Goal: Task Accomplishment & Management: Use online tool/utility

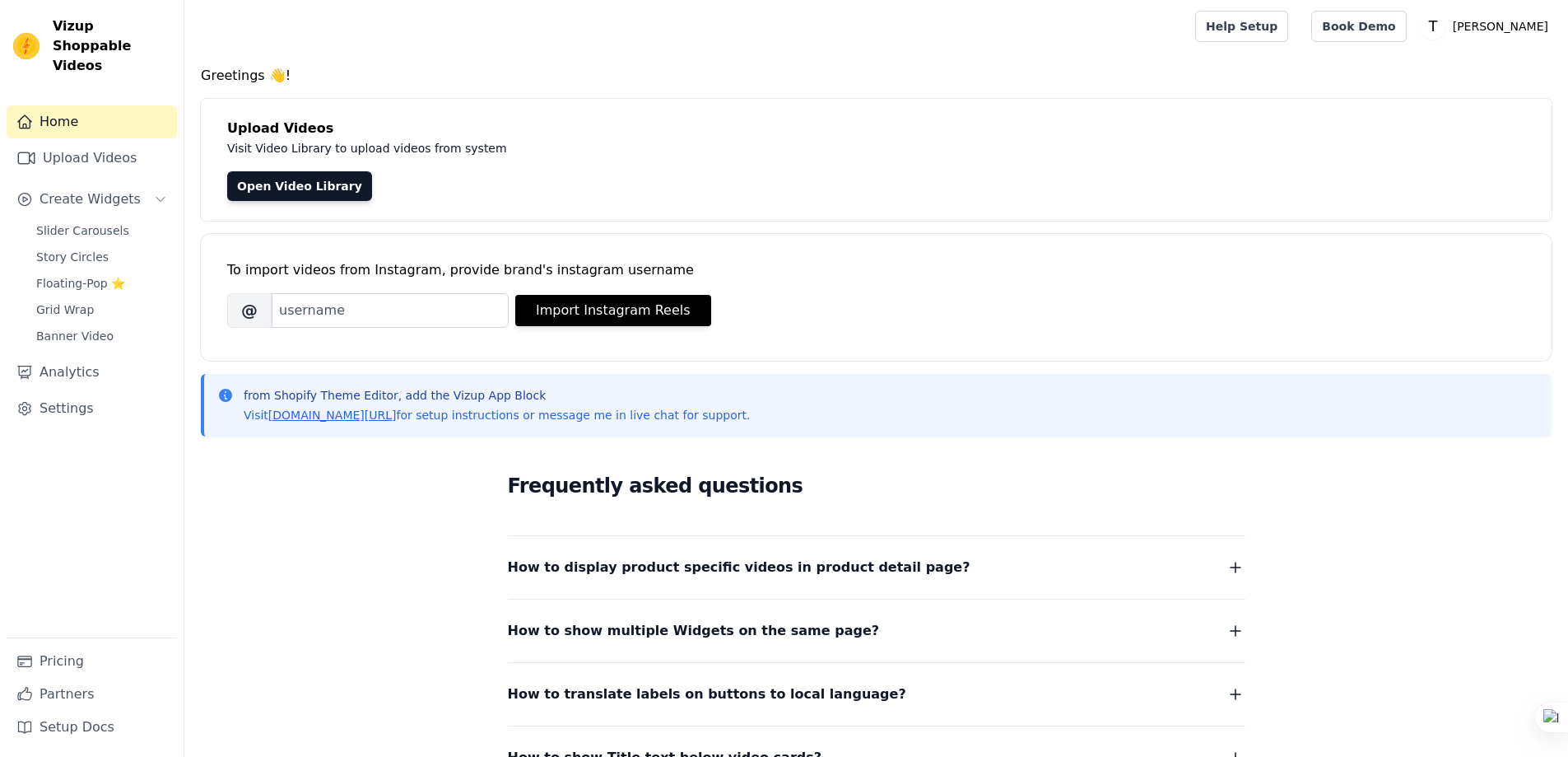
click at [63, 222] on span "Slider Carousels" at bounding box center [83, 230] width 93 height 16
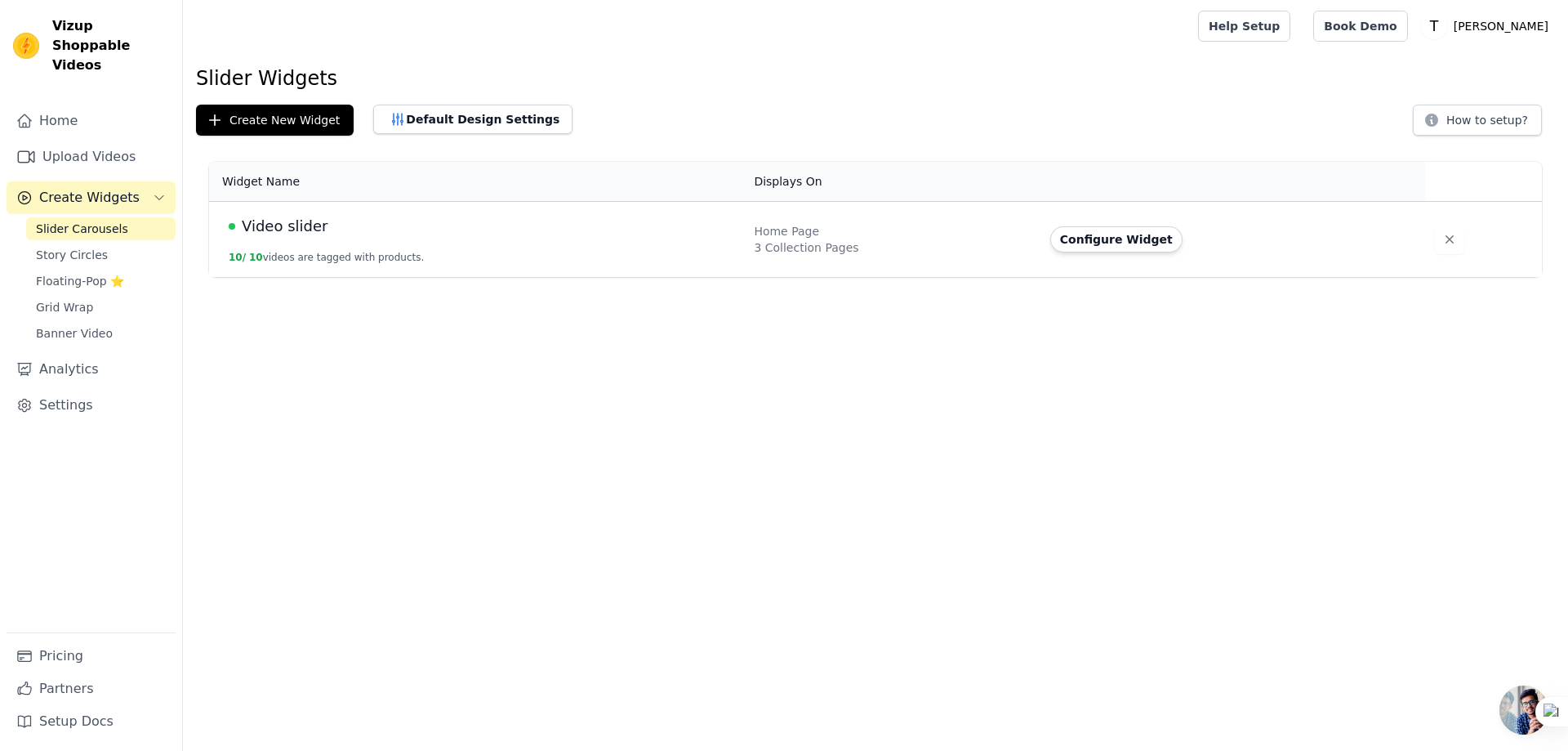
click at [263, 227] on span "Video slider" at bounding box center [284, 227] width 86 height 23
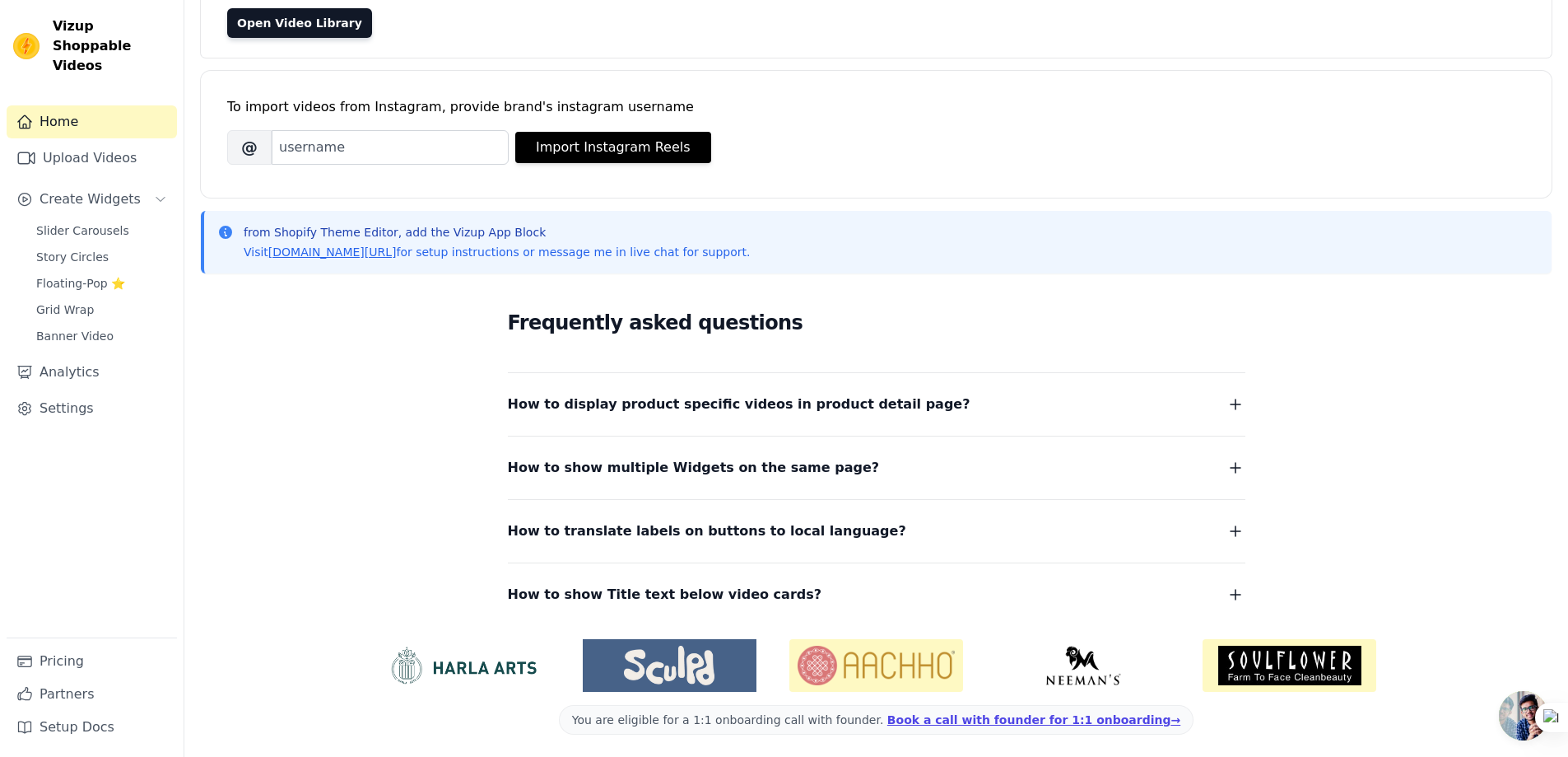
scroll to position [167, 0]
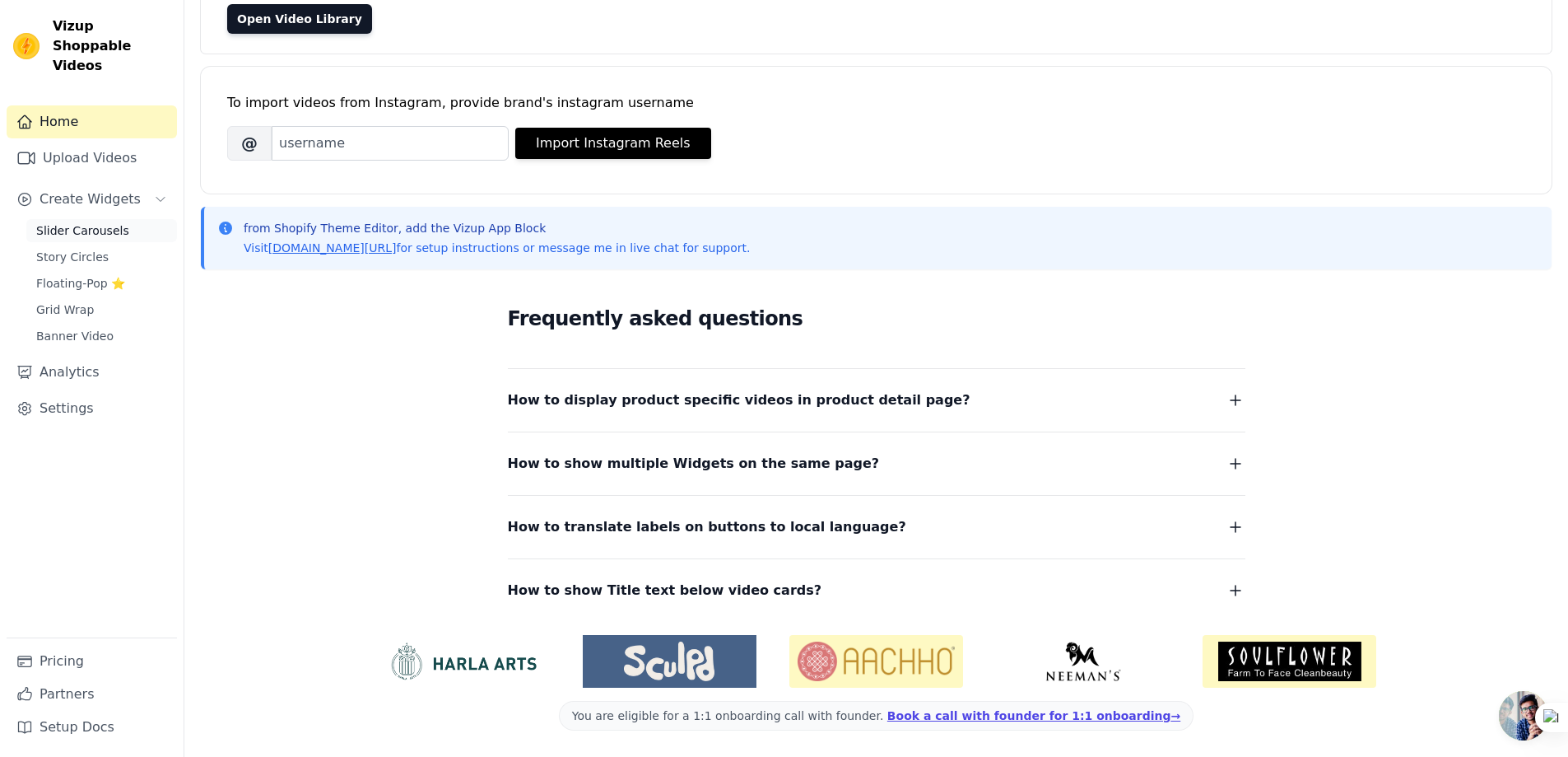
click at [92, 222] on span "Slider Carousels" at bounding box center [83, 230] width 93 height 16
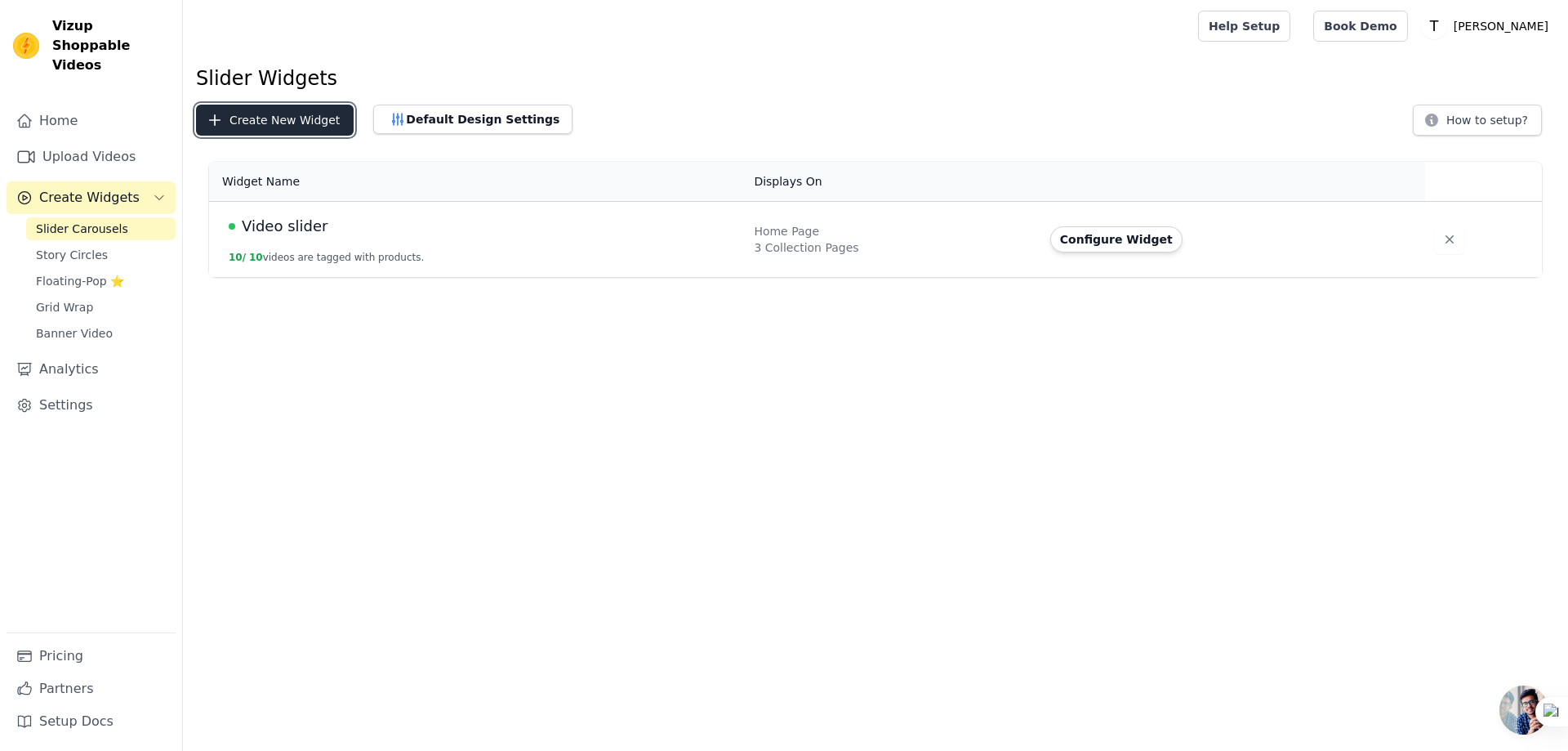
click at [249, 126] on button "Create New Widget" at bounding box center [274, 120] width 158 height 31
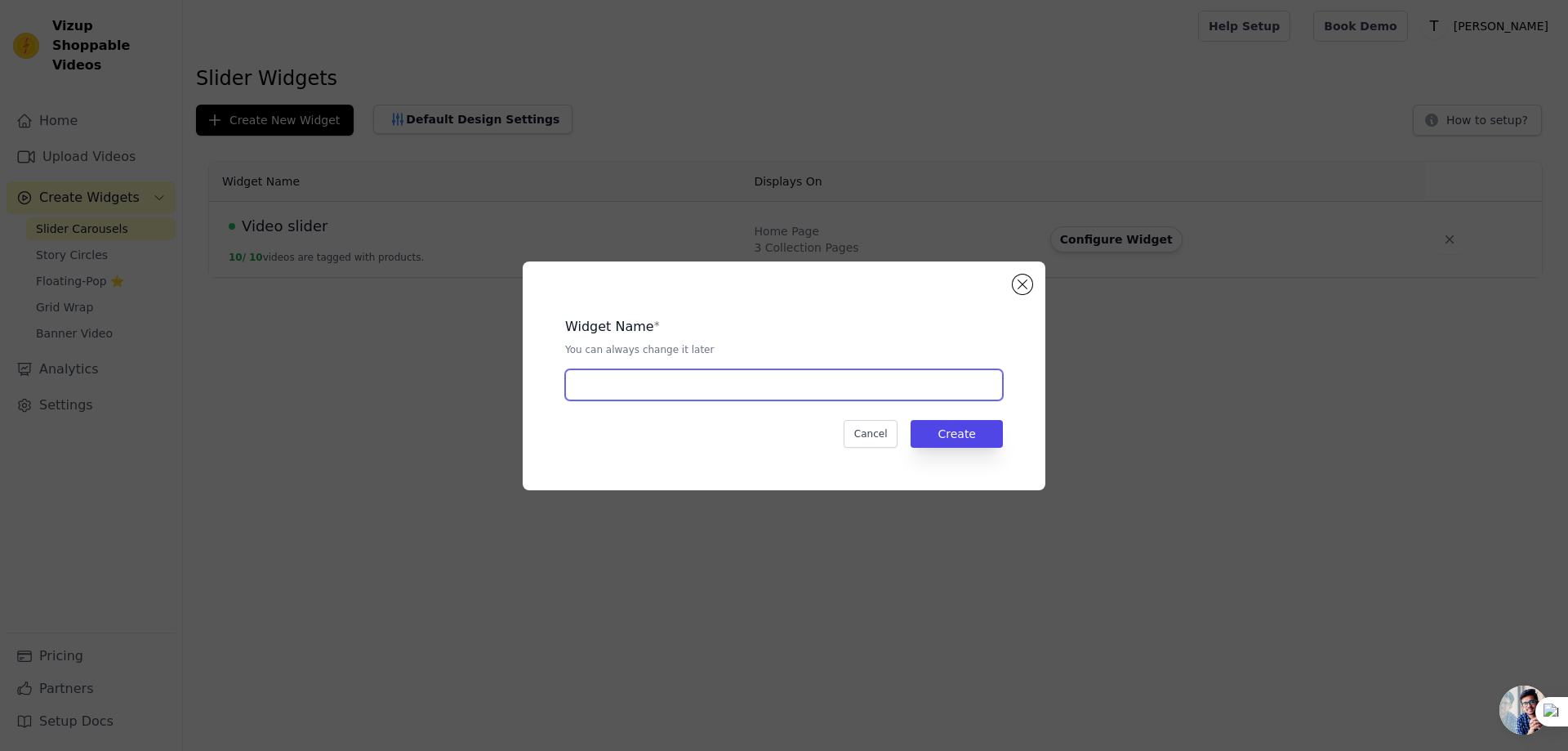
click at [634, 383] on input "text" at bounding box center [784, 384] width 437 height 31
type input "N"
type input "Siyah o Safaid"
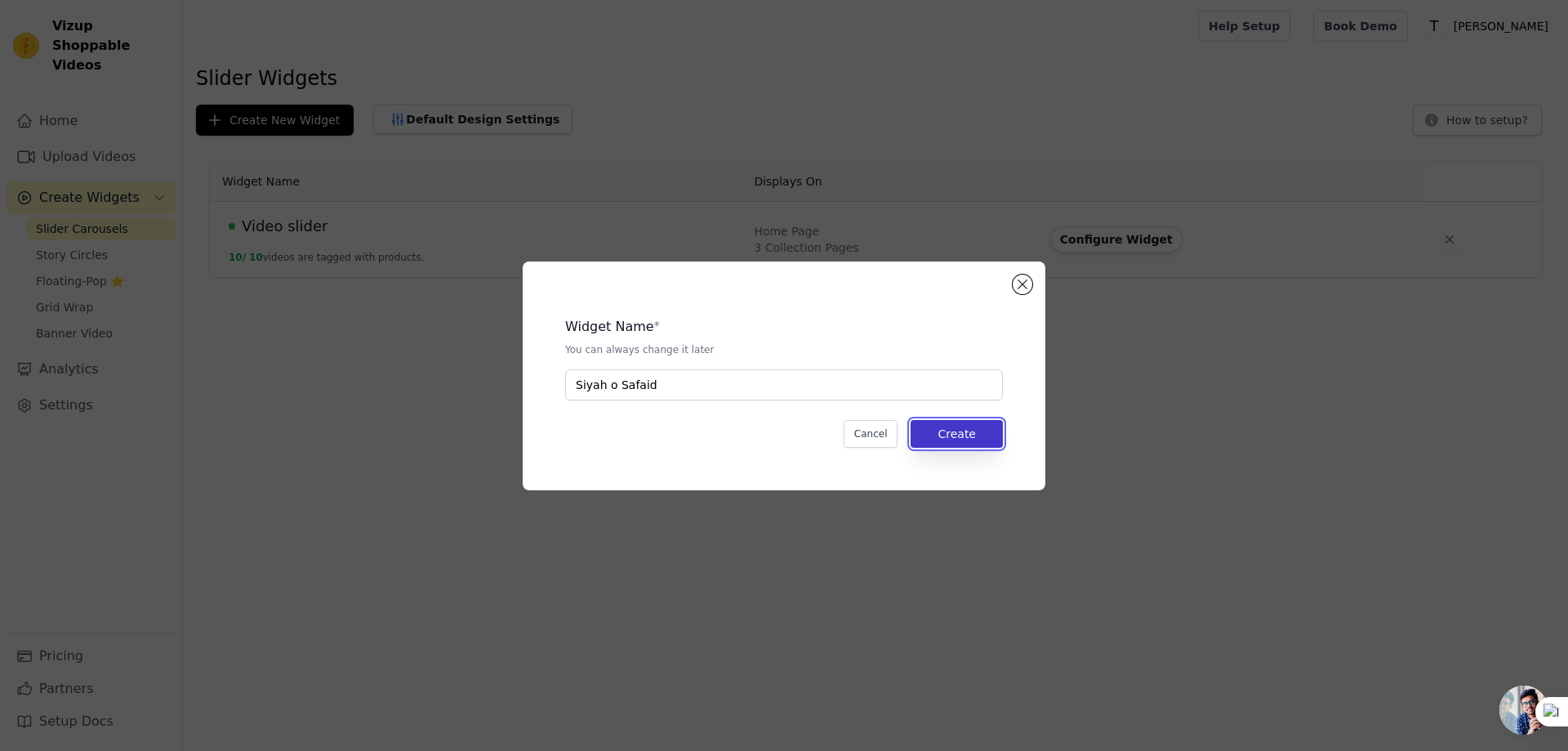
click at [962, 441] on button "Create" at bounding box center [956, 433] width 92 height 27
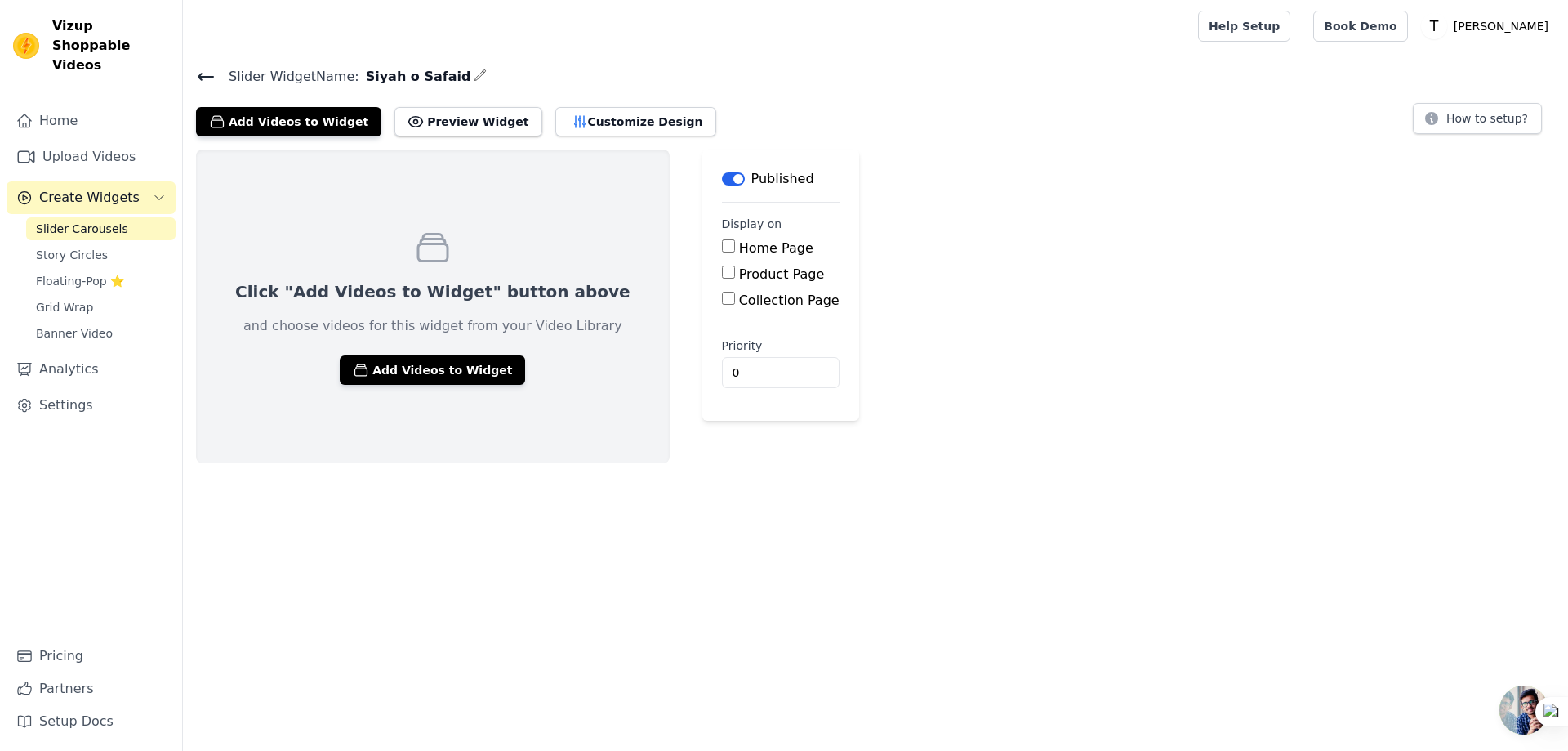
click at [722, 299] on input "Collection Page" at bounding box center [728, 298] width 13 height 13
checkbox input "true"
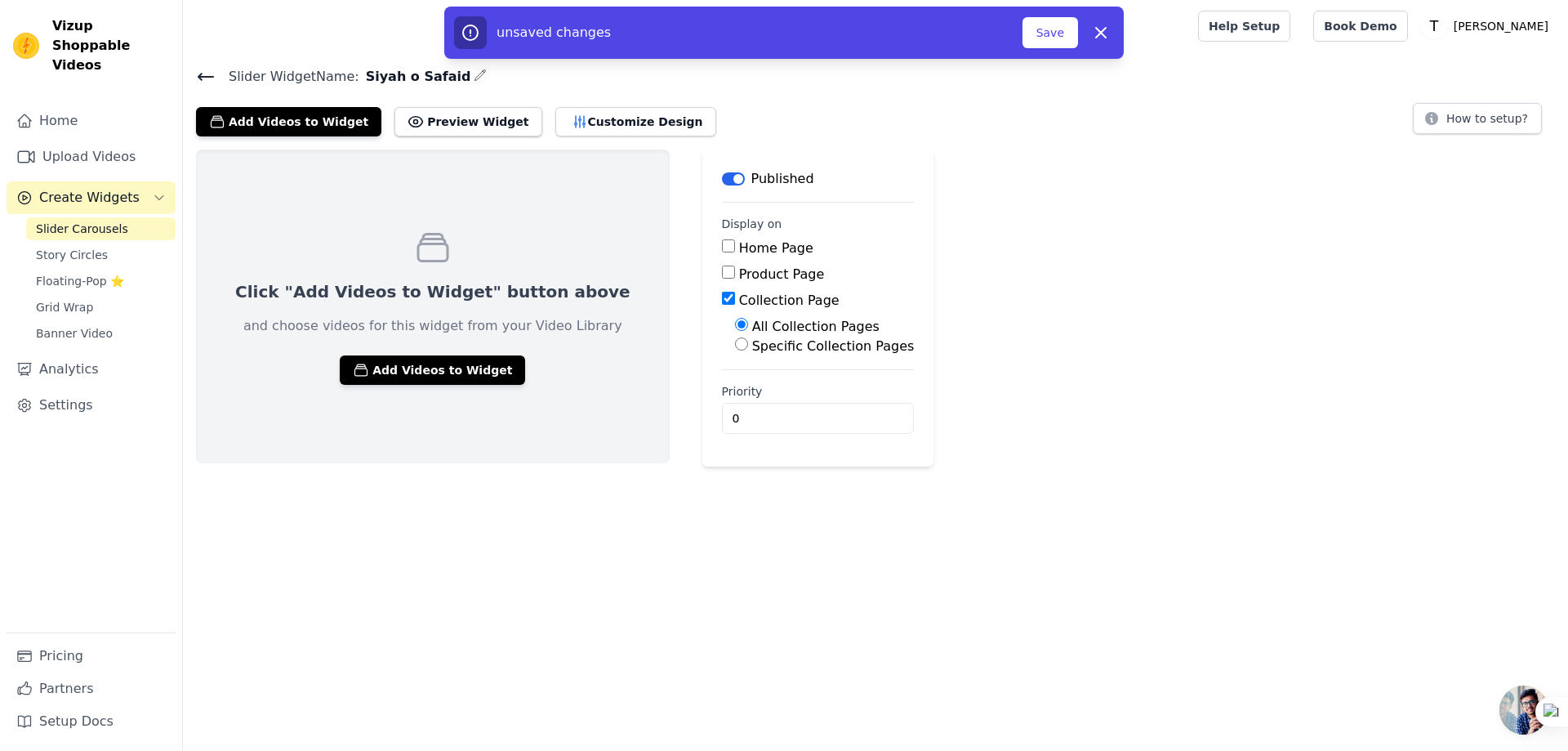
click at [735, 345] on input "Specific Collection Pages" at bounding box center [741, 344] width 13 height 13
radio input "true"
click at [735, 383] on button "Select Collection Pages" at bounding box center [812, 383] width 154 height 27
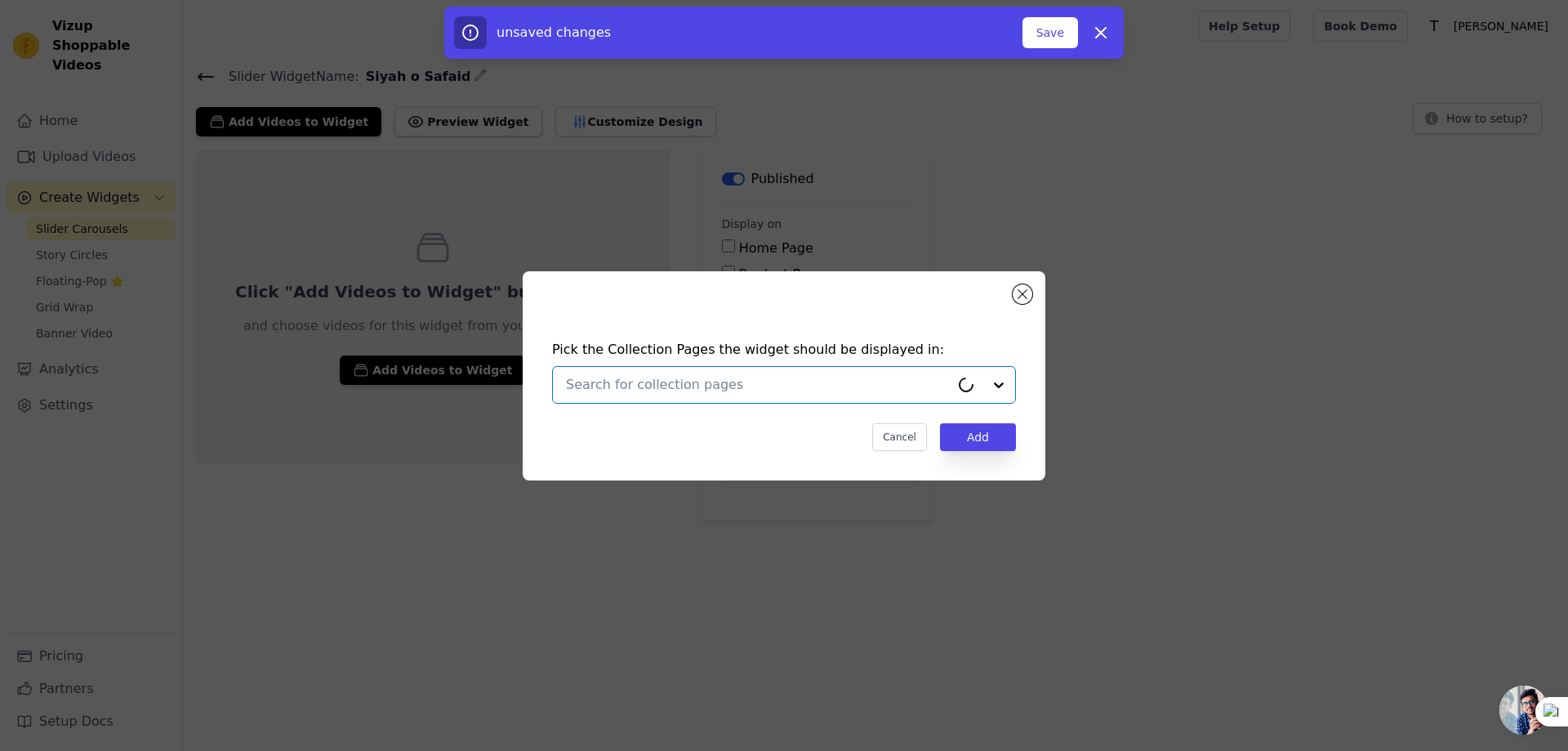
click at [713, 383] on input "text" at bounding box center [757, 384] width 383 height 19
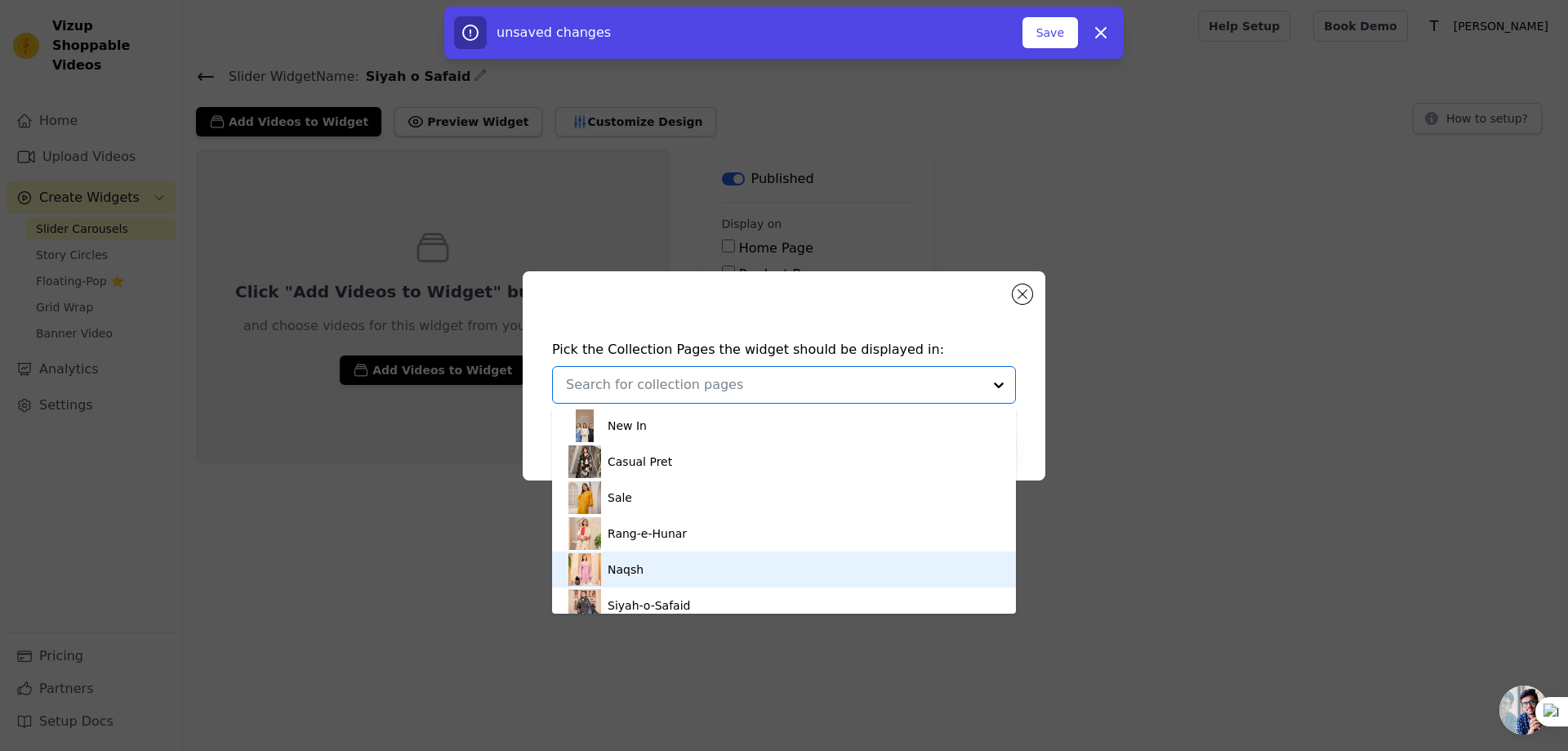
scroll to position [10, 0]
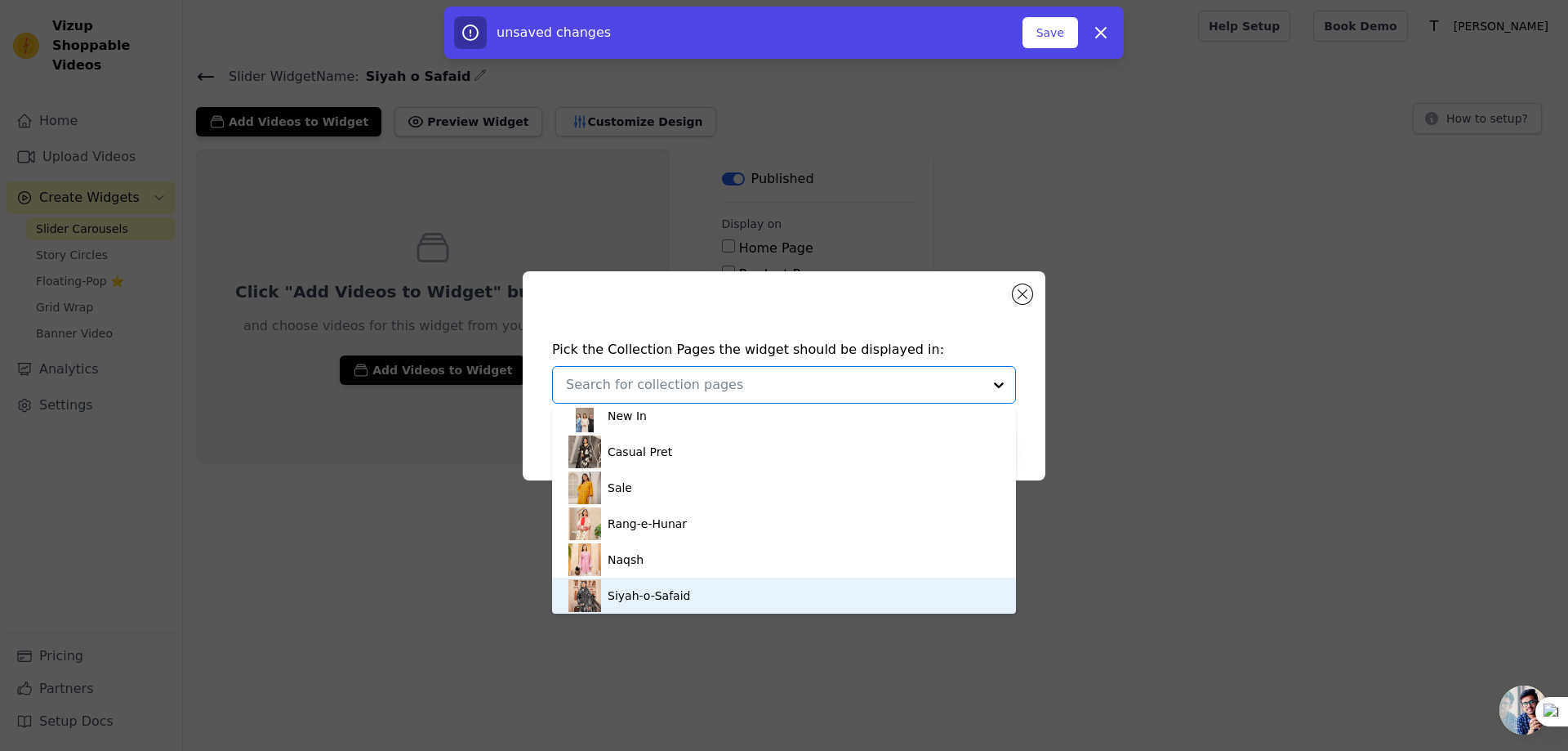
click at [668, 602] on div "Siyah-o-Safaid" at bounding box center [648, 595] width 82 height 36
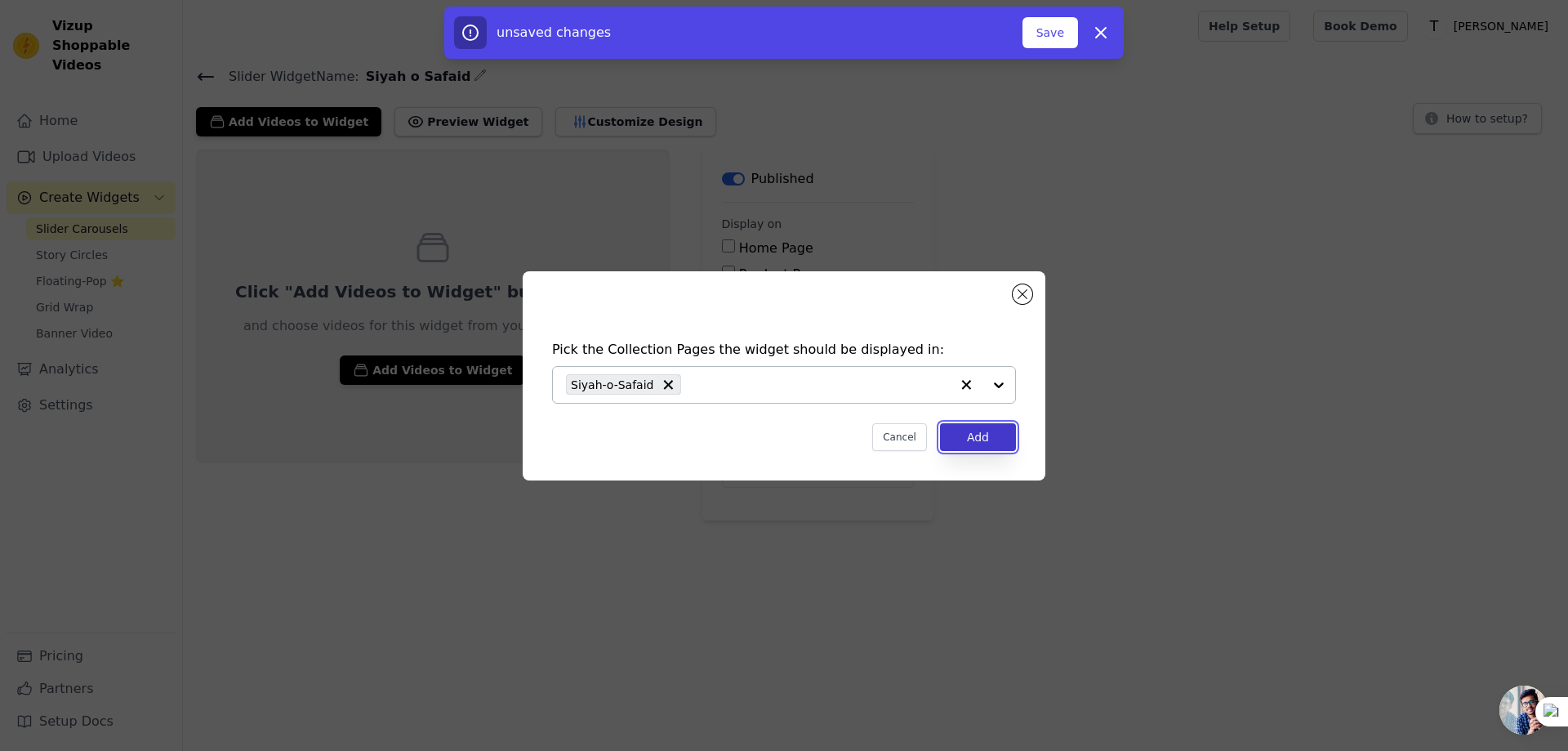
click at [990, 438] on button "Add" at bounding box center [978, 437] width 76 height 27
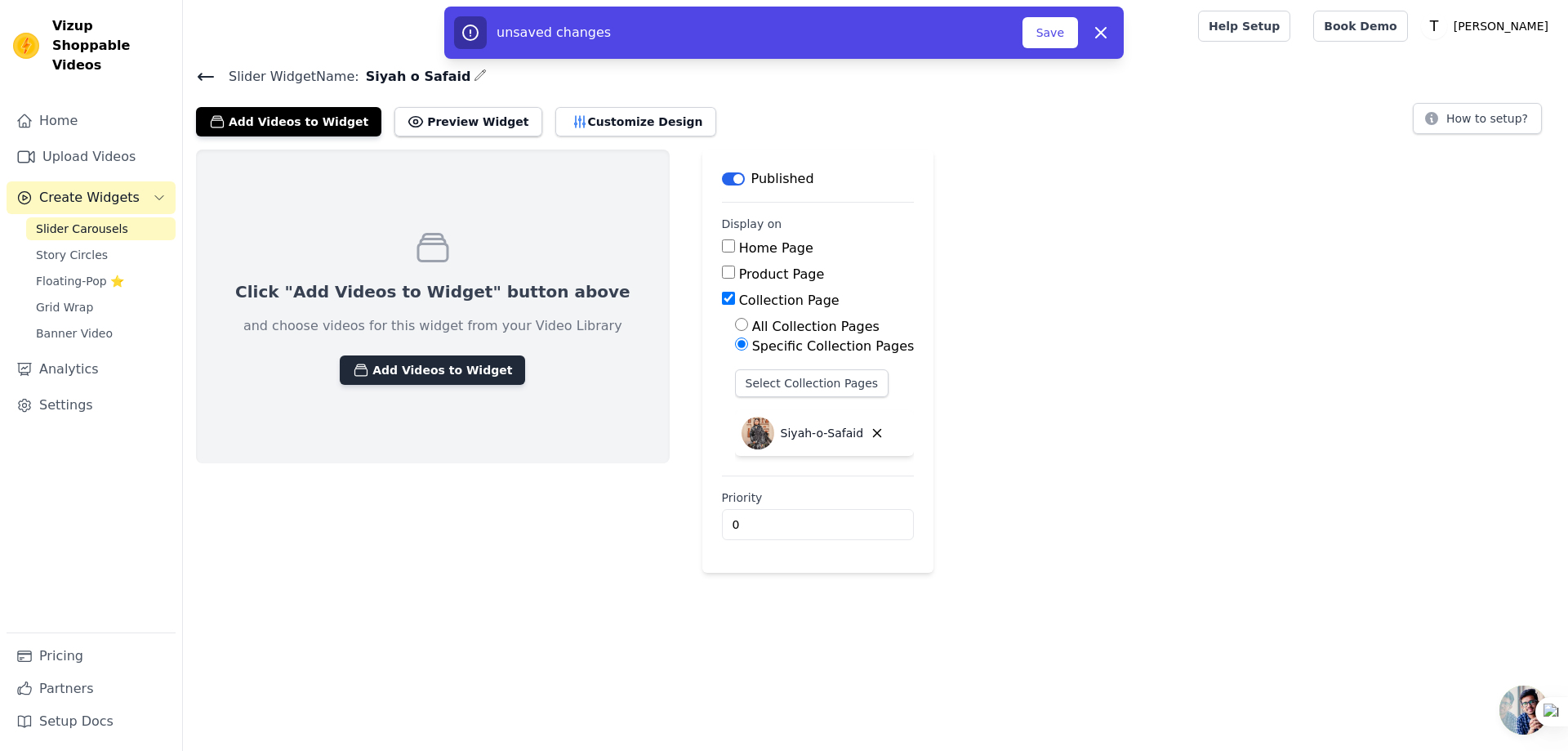
click at [415, 369] on button "Add Videos to Widget" at bounding box center [432, 369] width 185 height 29
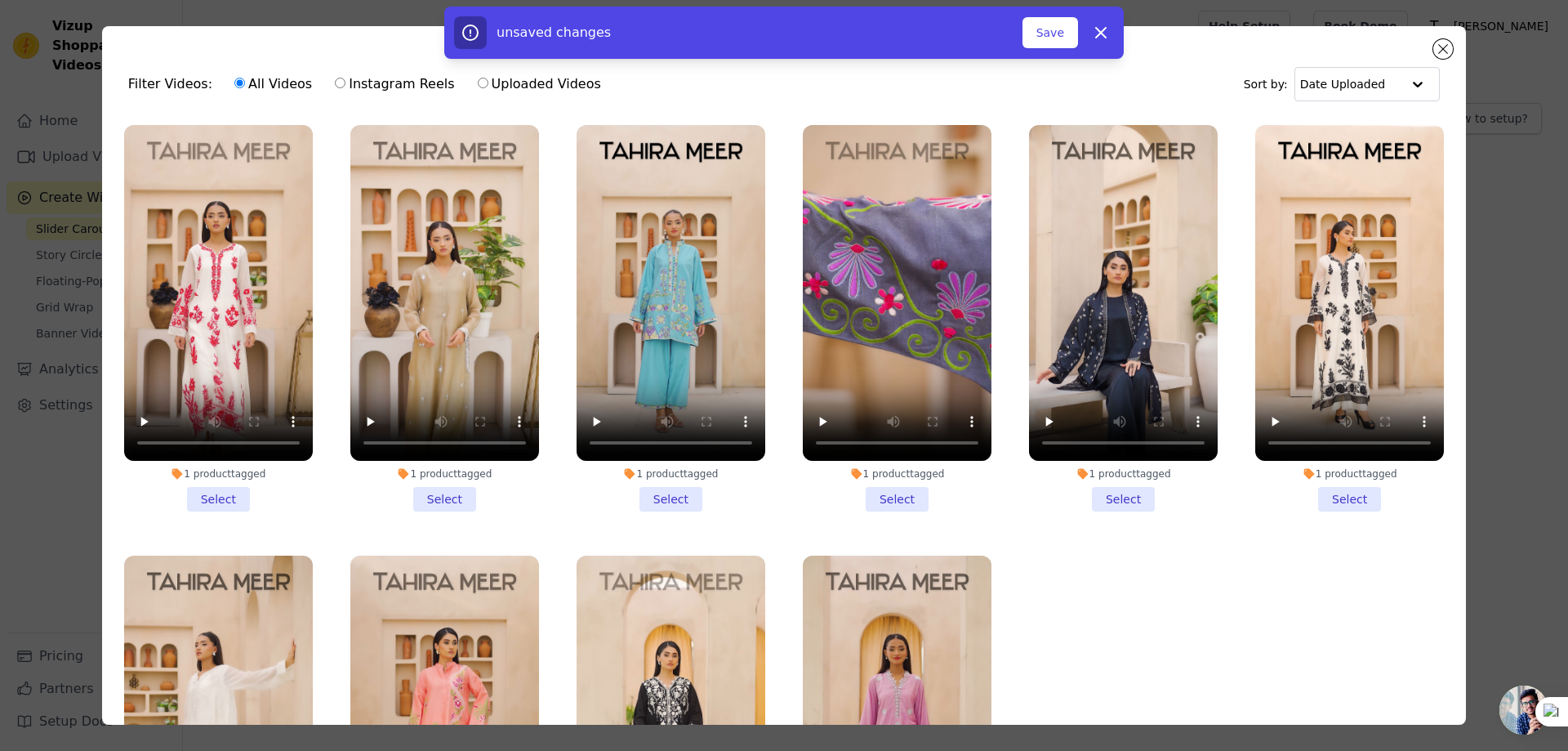
click at [478, 85] on input "Uploaded Videos" at bounding box center [483, 83] width 11 height 11
radio input "true"
click at [1115, 493] on li "1 product tagged Select" at bounding box center [1123, 318] width 189 height 386
click at [0, 0] on input "1 product tagged Select" at bounding box center [0, 0] width 0 height 0
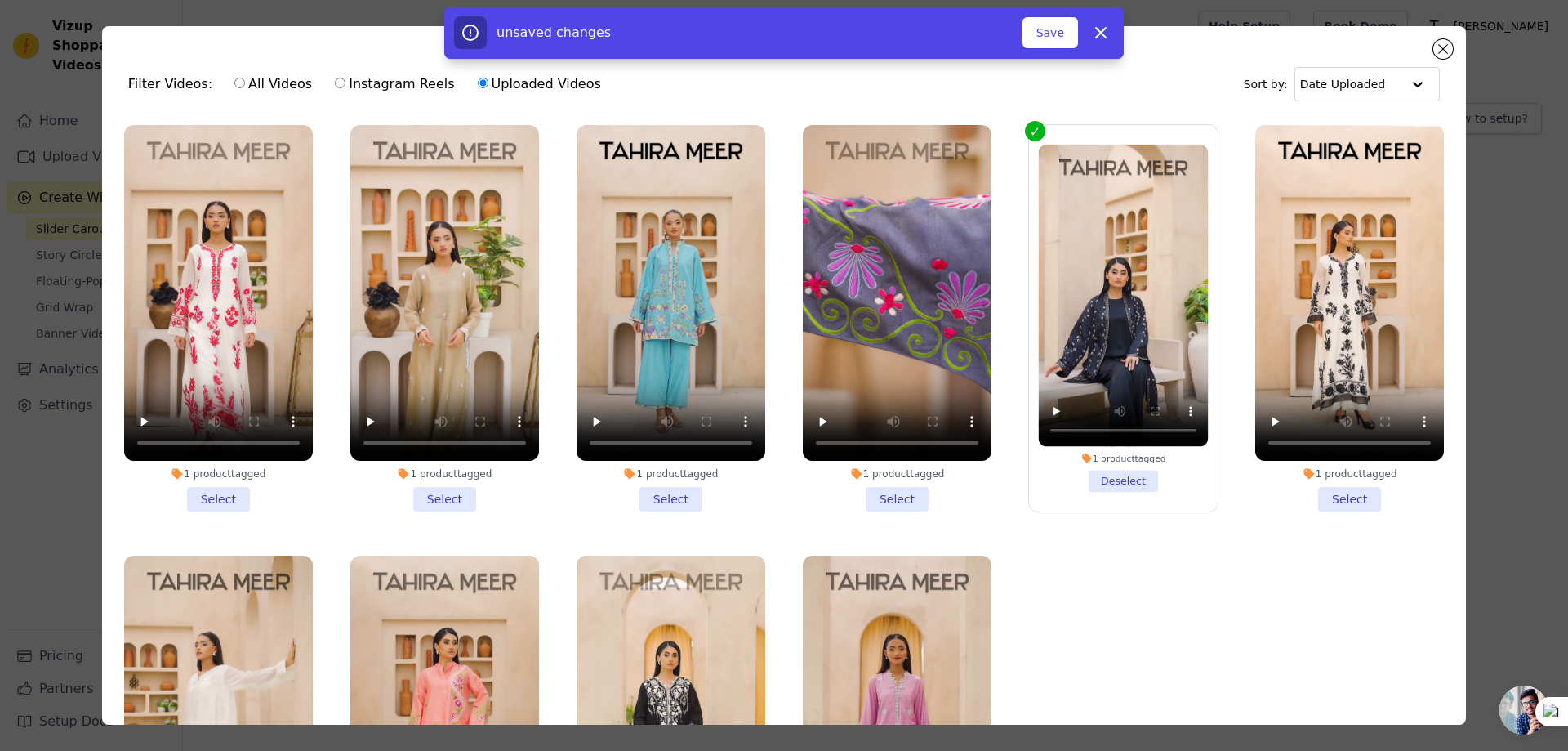
click at [1316, 489] on li "1 product tagged Select" at bounding box center [1349, 318] width 189 height 386
click at [0, 0] on input "1 product tagged Select" at bounding box center [0, 0] width 0 height 0
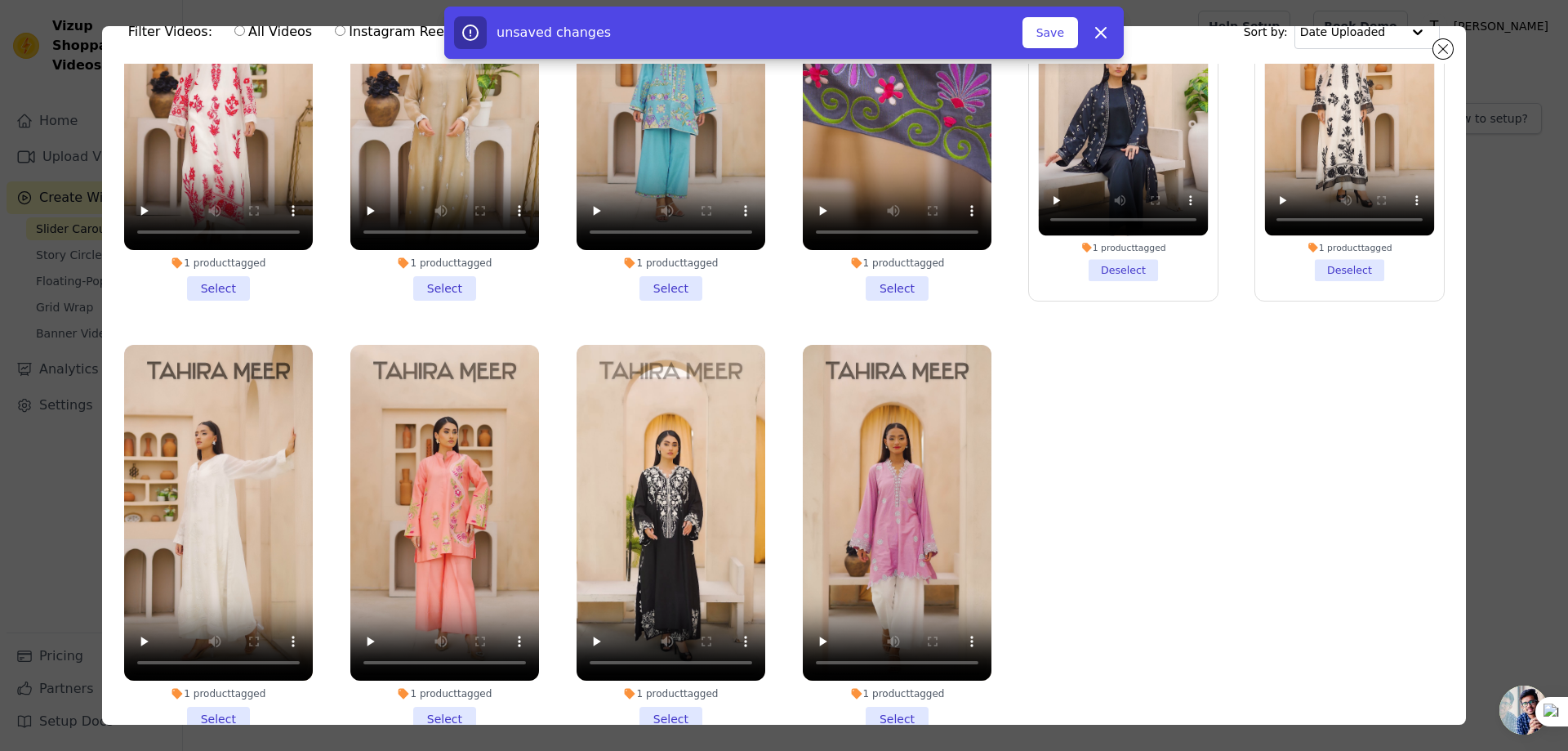
scroll to position [142, 0]
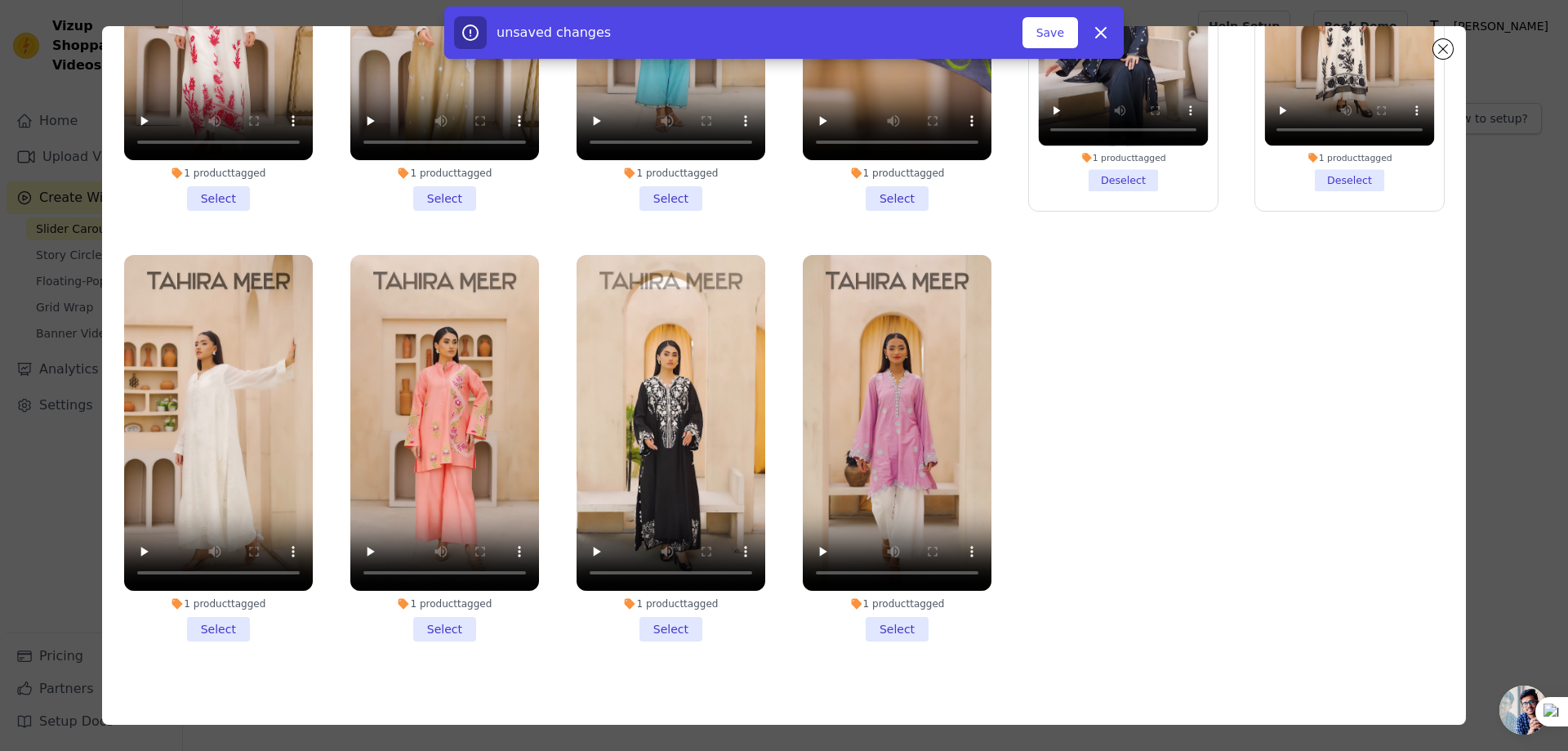
click at [650, 612] on li "1 product tagged Select" at bounding box center [670, 448] width 189 height 386
click at [0, 0] on input "1 product tagged Select" at bounding box center [0, 0] width 0 height 0
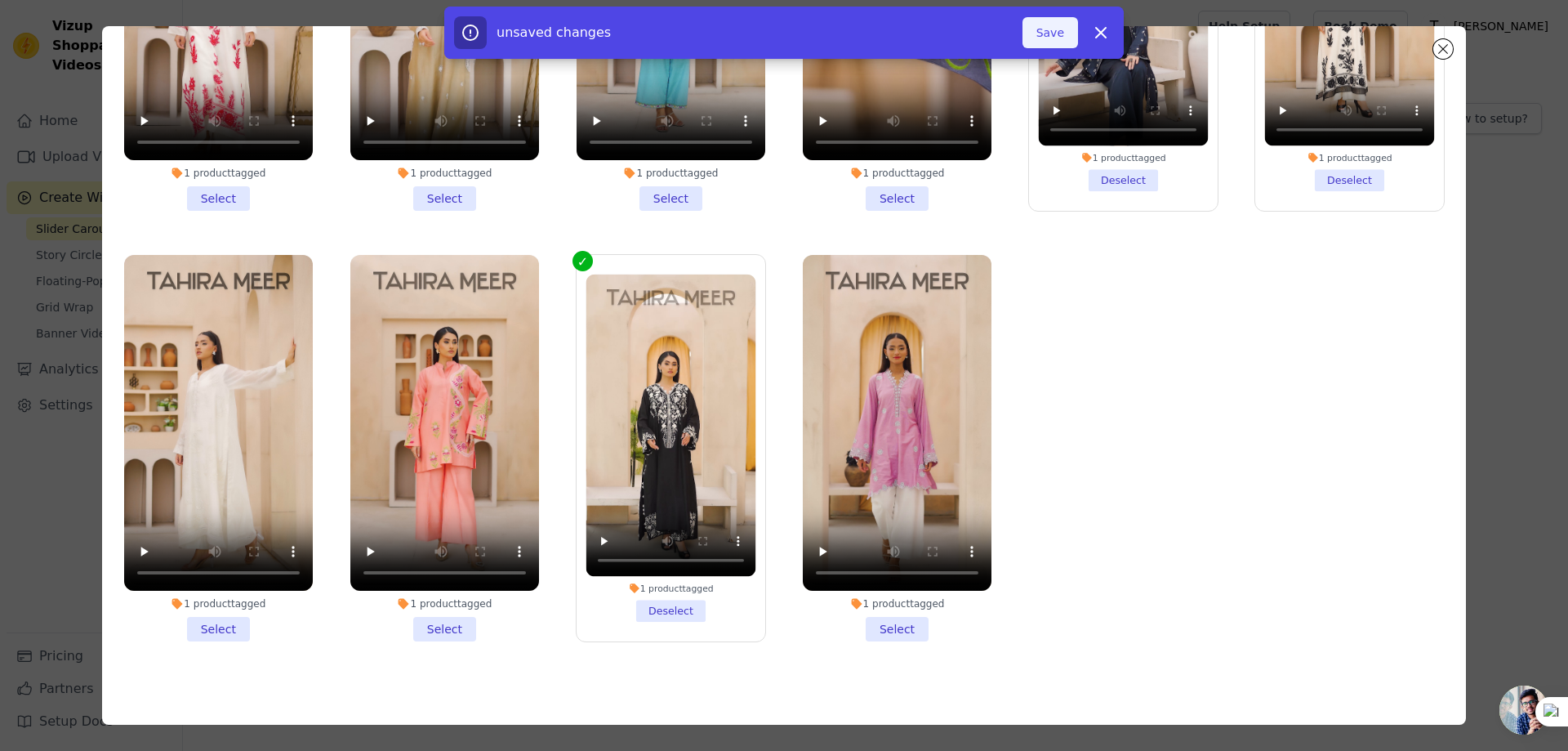
click at [1047, 33] on button "Save" at bounding box center [1050, 32] width 56 height 31
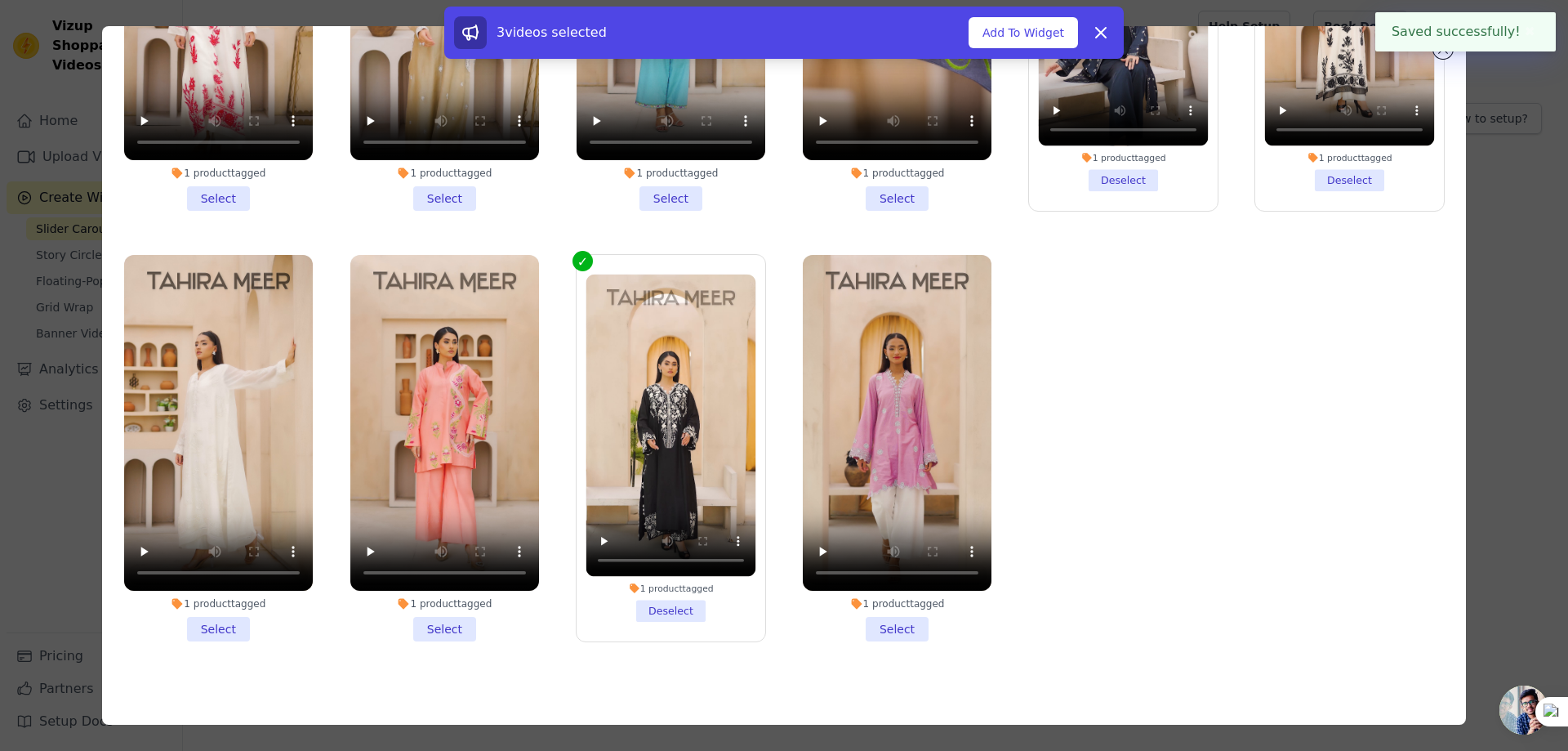
click at [1526, 29] on button "✖" at bounding box center [1529, 32] width 19 height 19
click at [1433, 49] on div "3 videos selected Add To Widget Dismiss" at bounding box center [784, 35] width 1568 height 58
click at [1440, 48] on div "3 videos selected Add To Widget Dismiss" at bounding box center [784, 35] width 1568 height 58
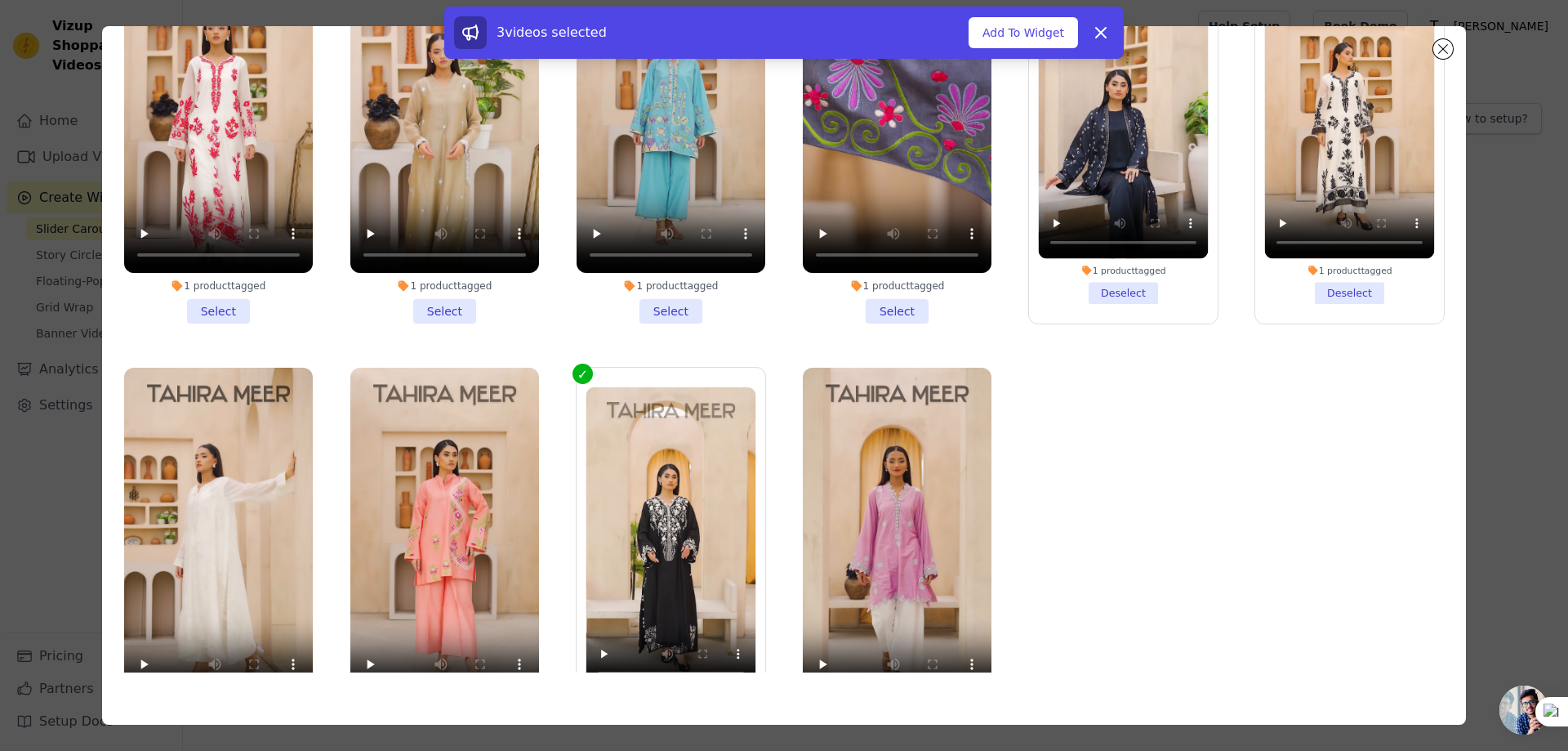
scroll to position [0, 0]
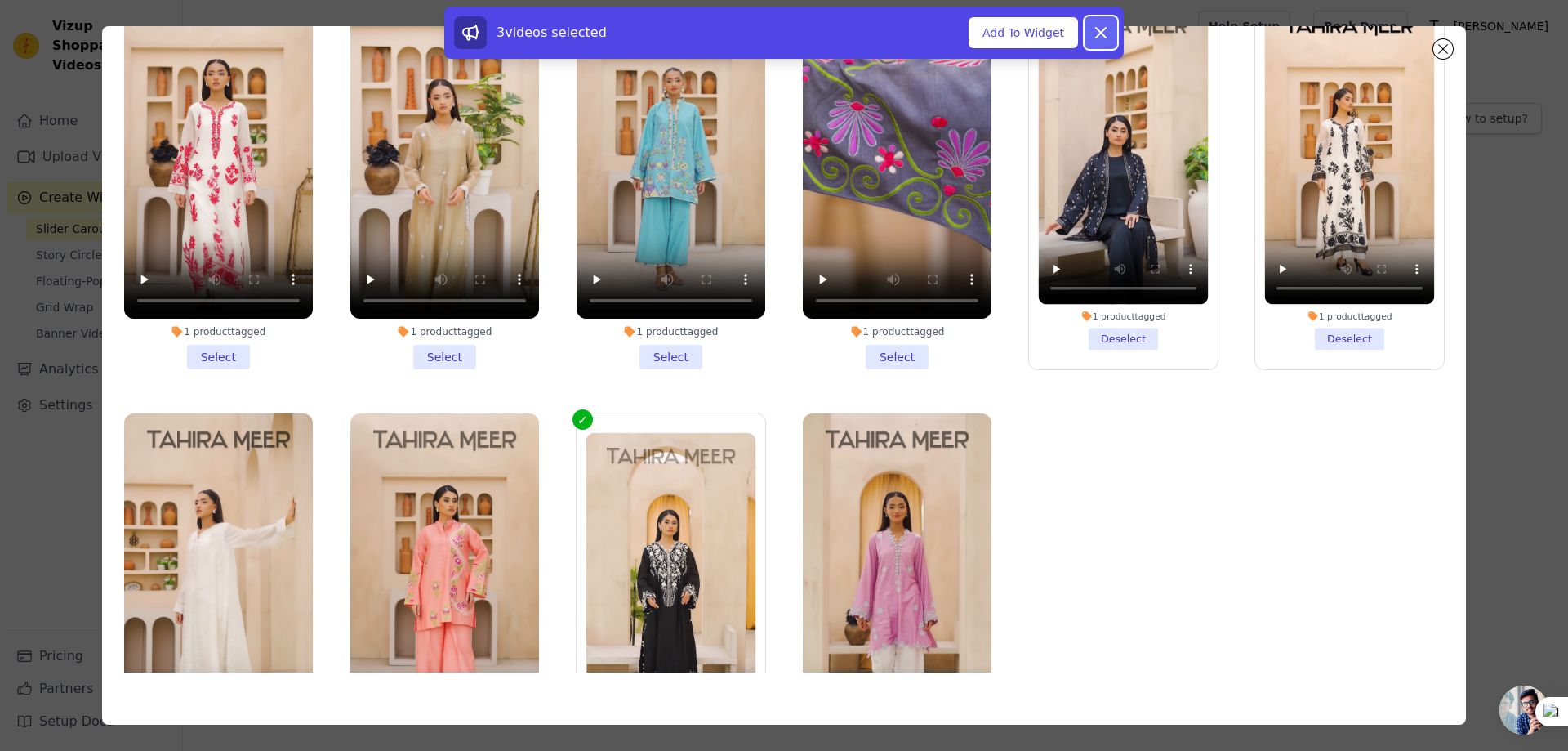
click at [1097, 34] on icon at bounding box center [1101, 33] width 19 height 19
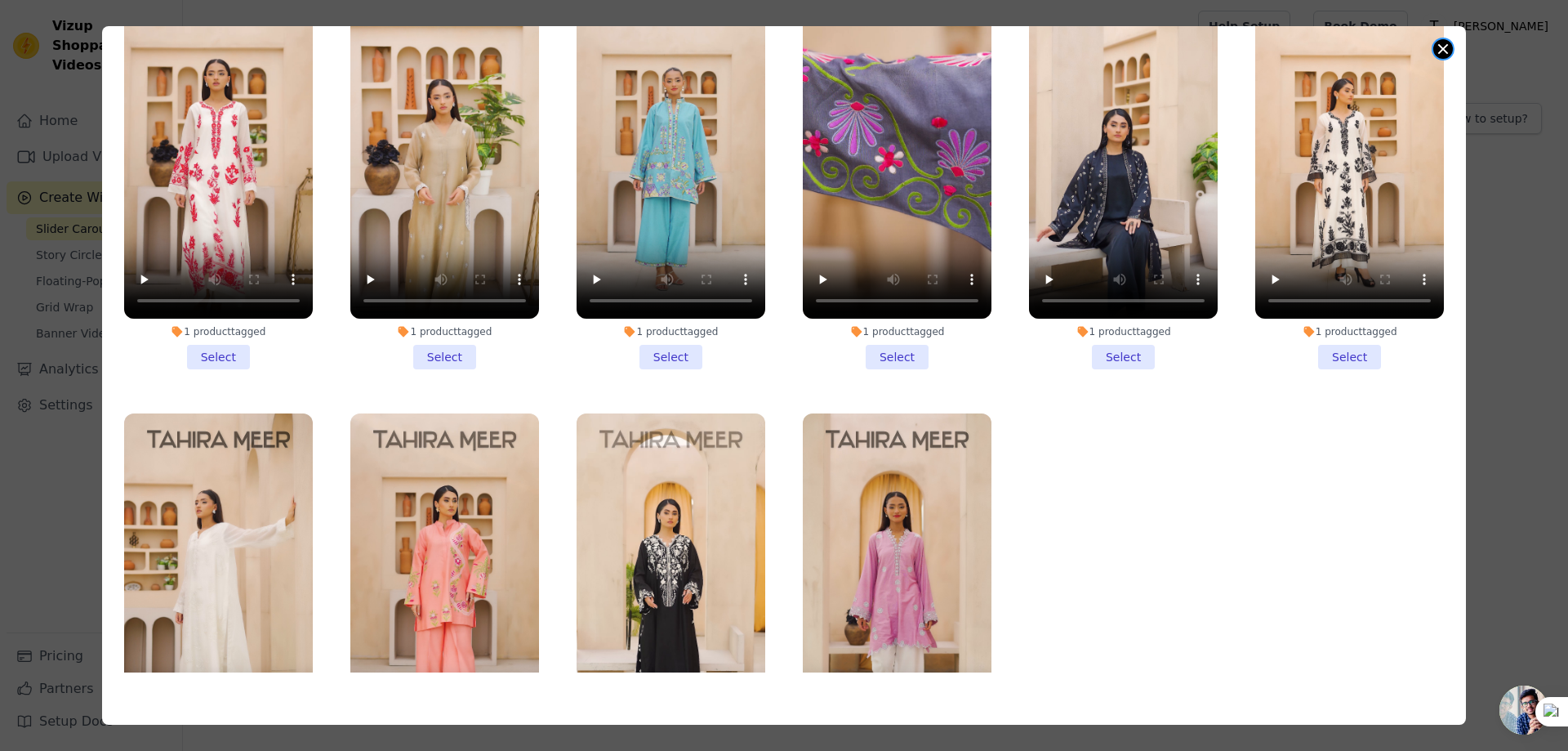
click at [1446, 47] on button "Close modal" at bounding box center [1443, 49] width 19 height 19
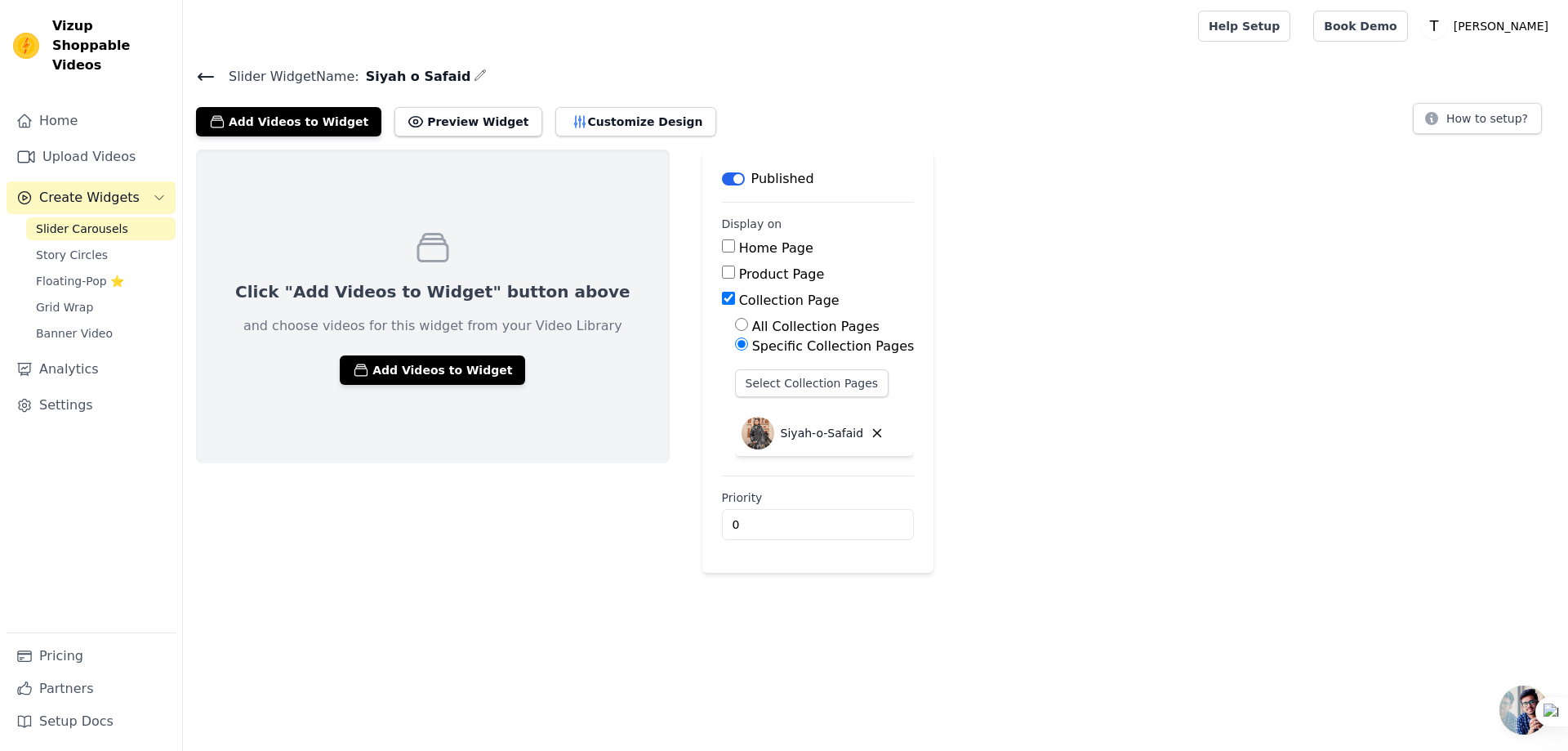
click at [91, 221] on span "Slider Carousels" at bounding box center [82, 228] width 92 height 16
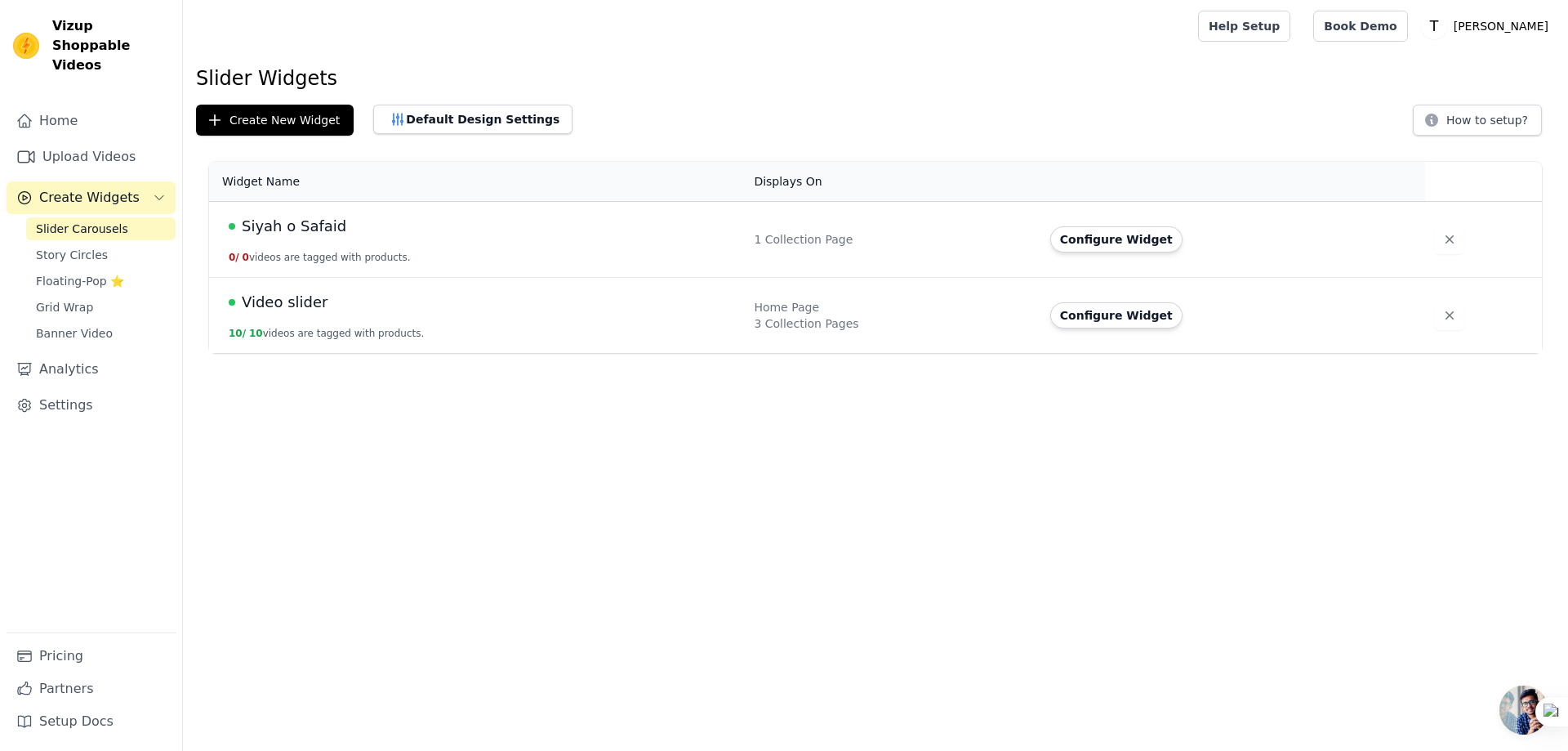
click at [286, 305] on span "Video slider" at bounding box center [284, 302] width 86 height 23
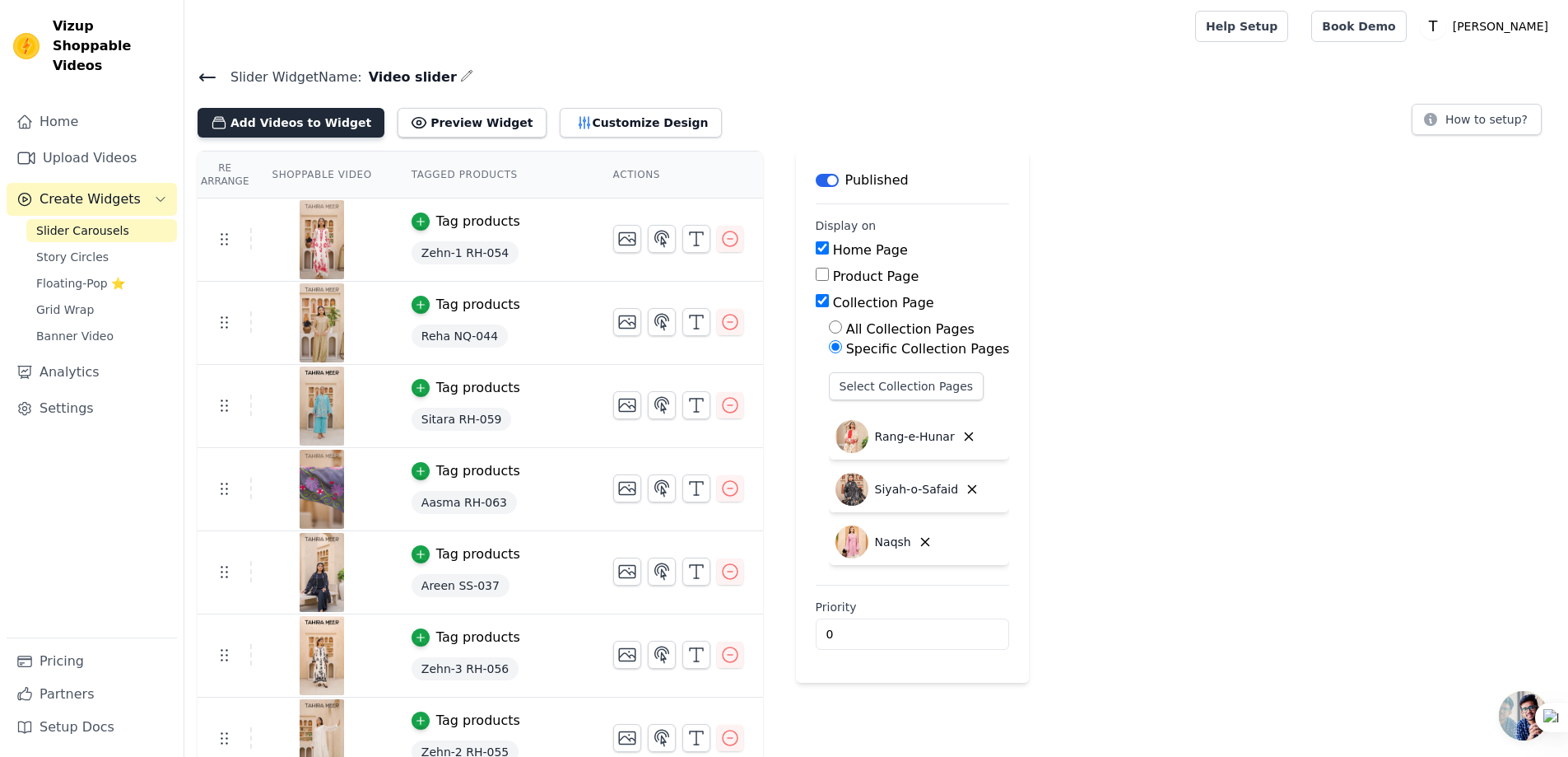
click at [261, 120] on button "Add Videos to Widget" at bounding box center [290, 122] width 187 height 29
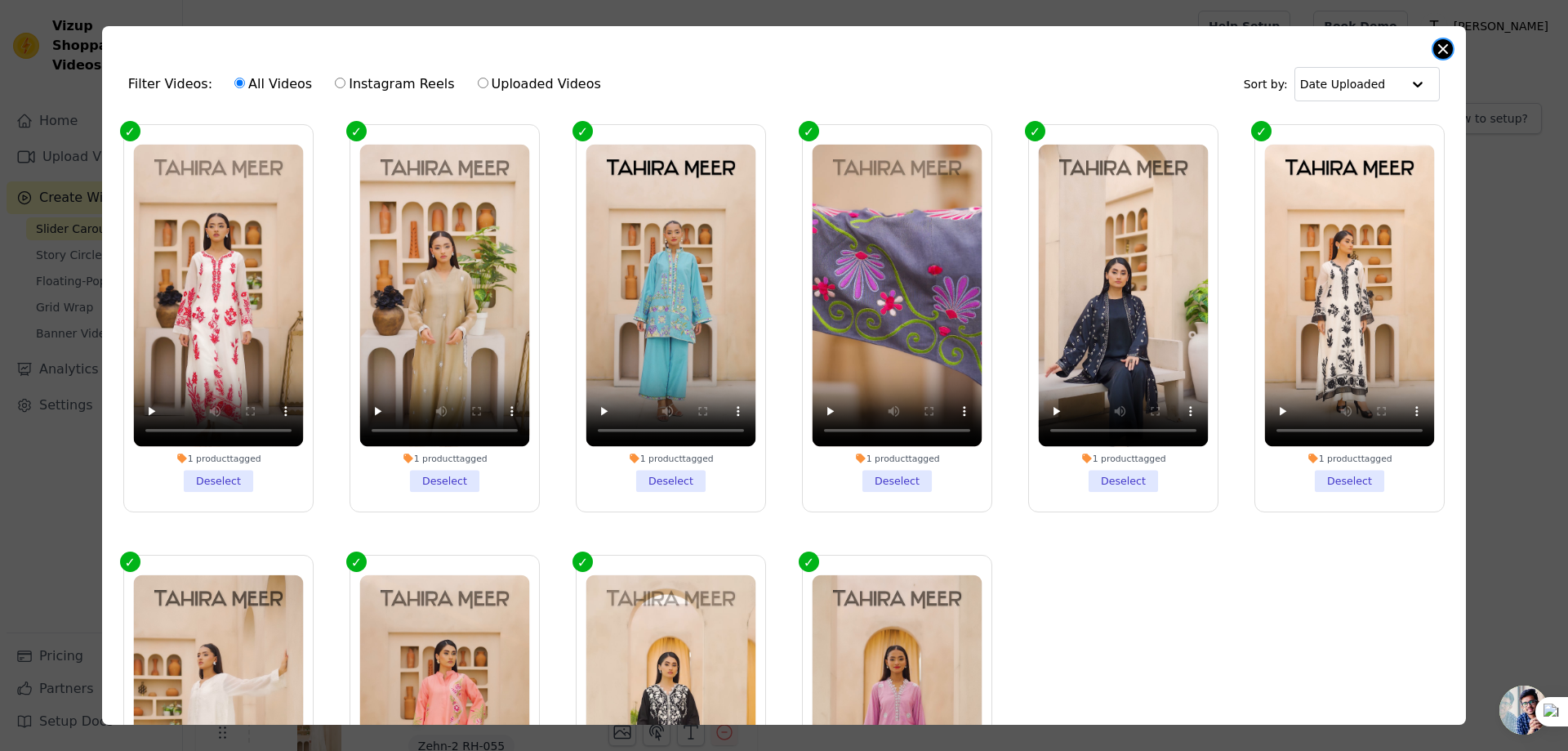
click at [1442, 49] on button "Close modal" at bounding box center [1443, 49] width 19 height 19
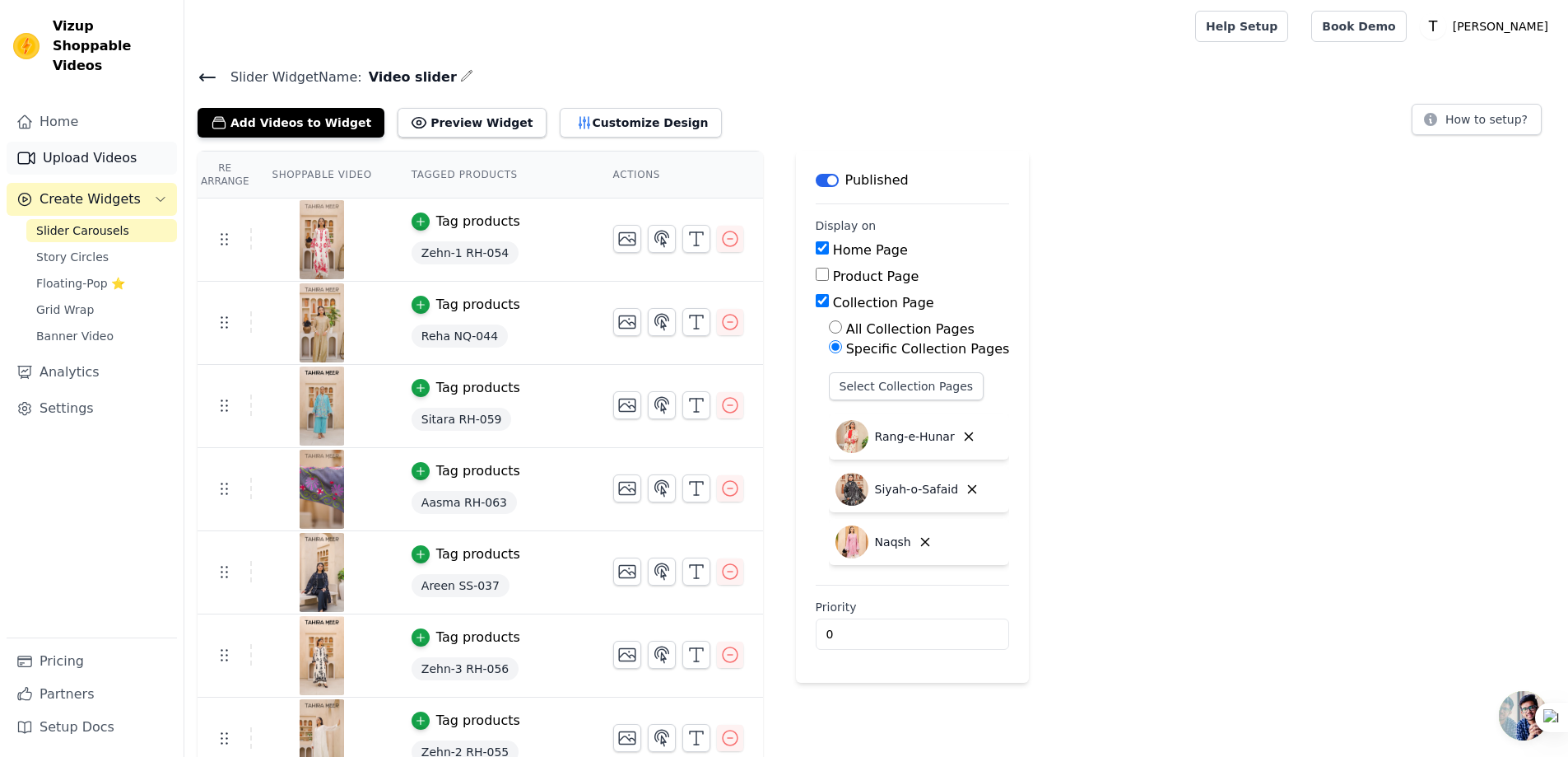
click at [88, 142] on link "Upload Videos" at bounding box center [91, 158] width 170 height 33
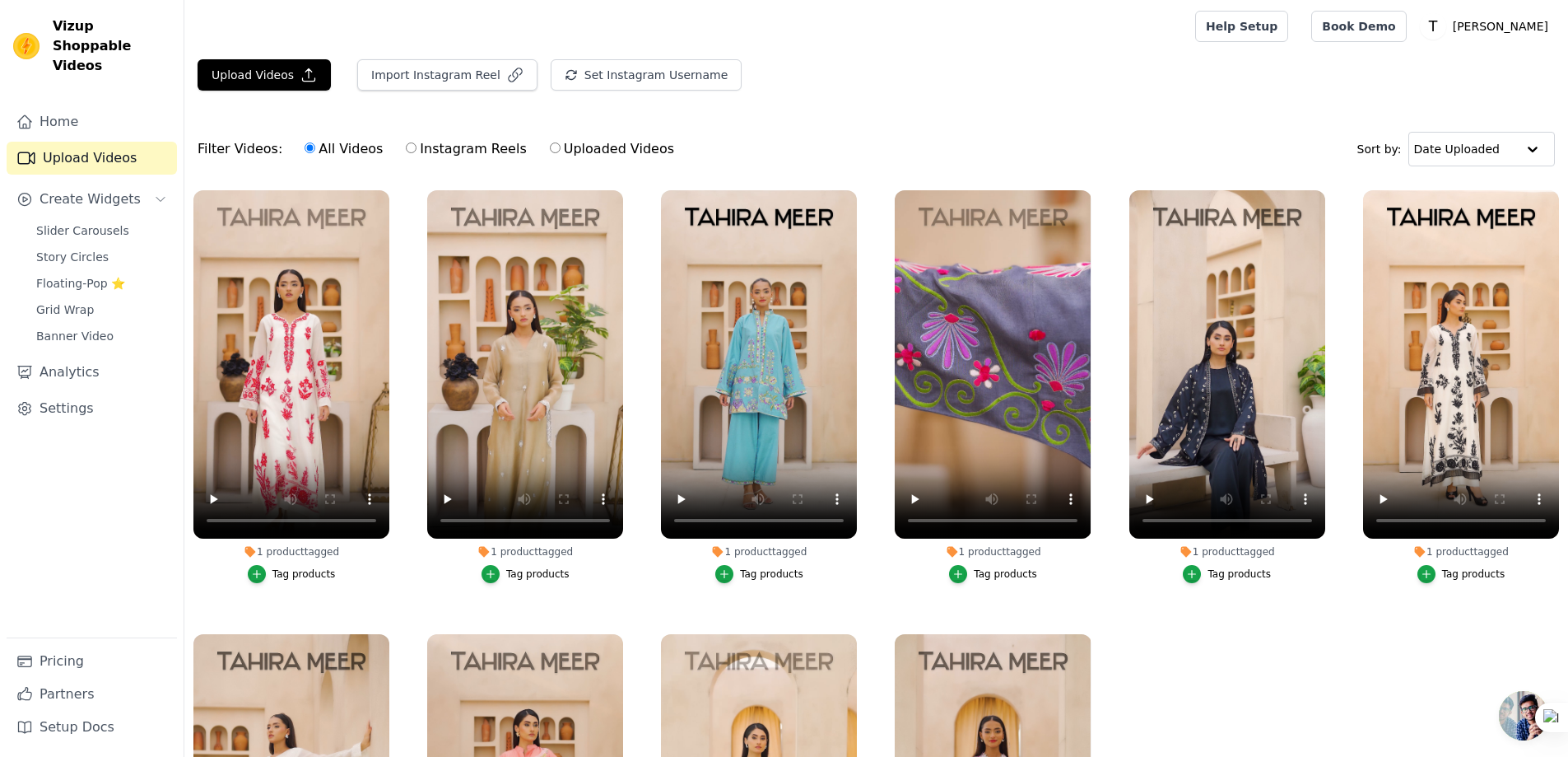
click at [70, 142] on link "Upload Videos" at bounding box center [91, 158] width 170 height 33
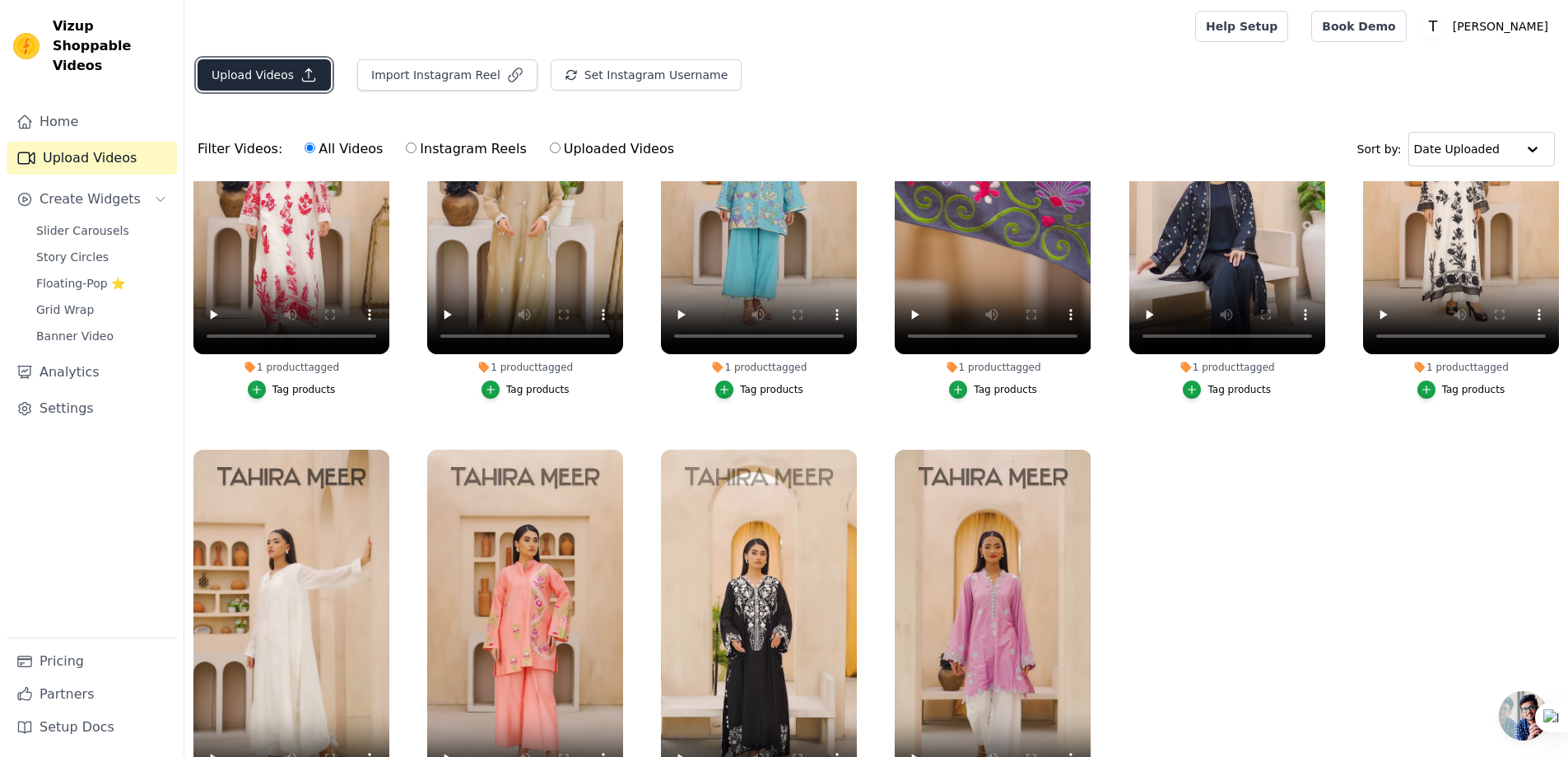
click at [250, 74] on button "Upload Videos" at bounding box center [263, 74] width 133 height 31
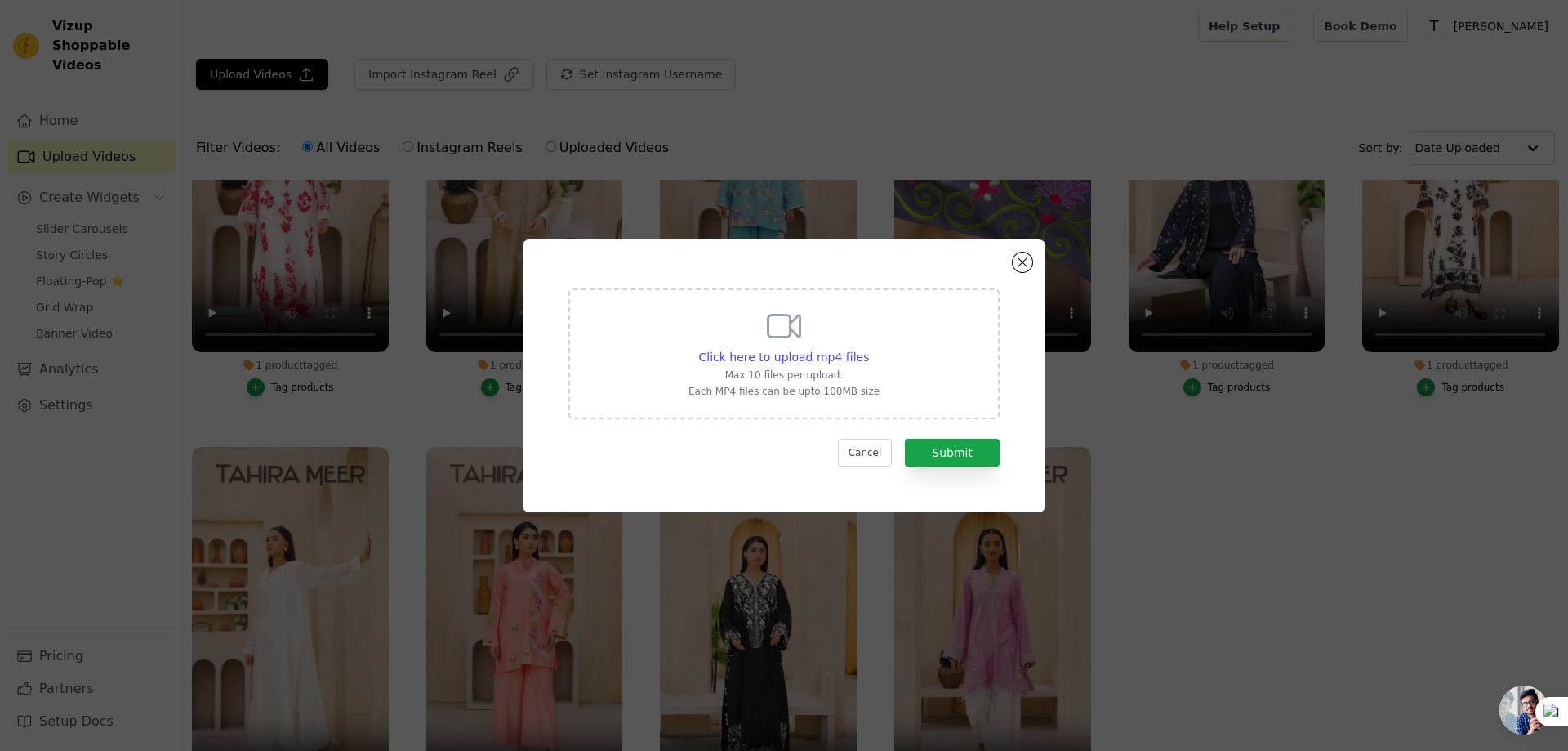
click at [793, 336] on icon at bounding box center [784, 326] width 39 height 39
click at [868, 348] on input "Click here to upload mp4 files Max 10 files per upload. Each MP4 files can be u…" at bounding box center [868, 348] width 1 height 1
click at [1026, 264] on button "Close modal" at bounding box center [1023, 262] width 19 height 19
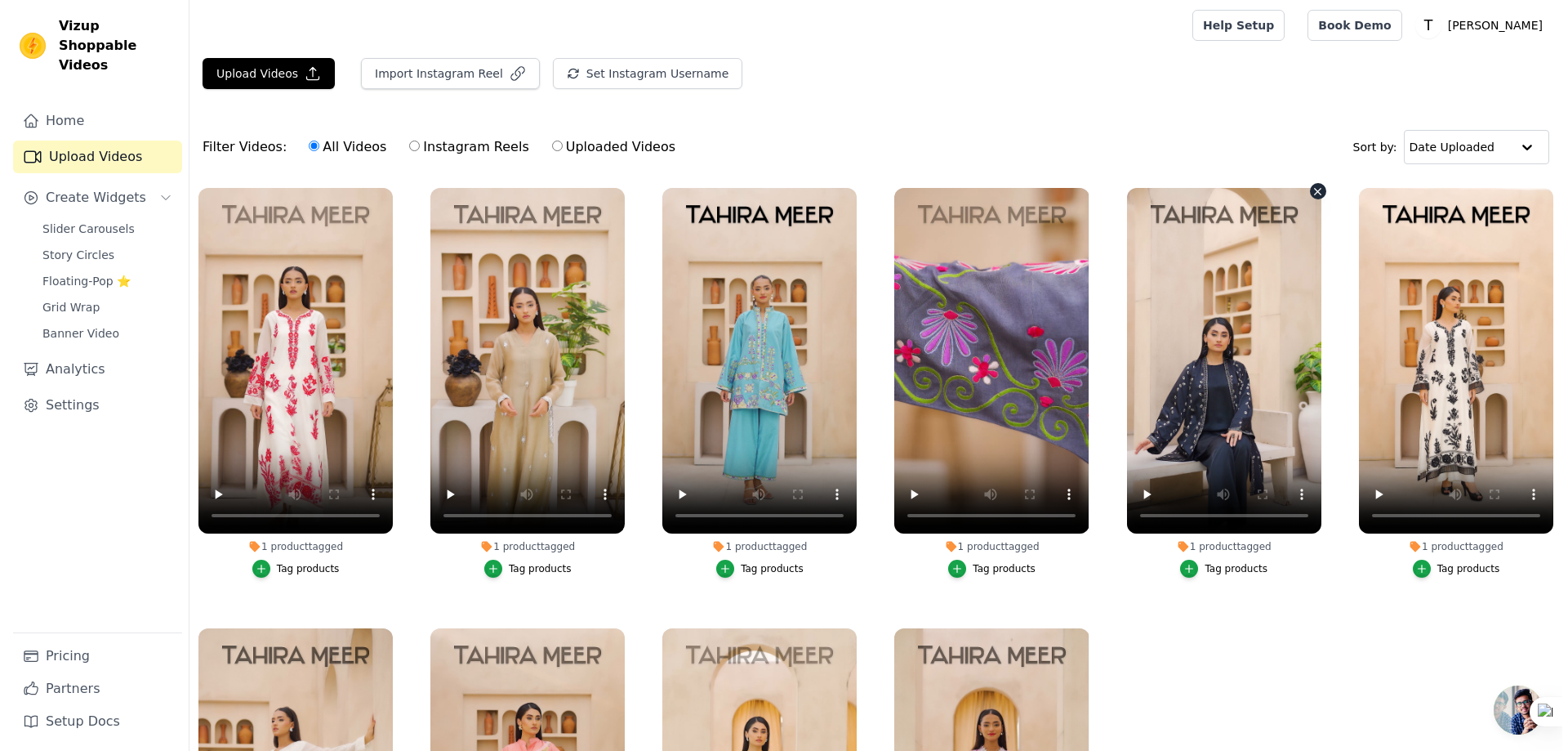
scroll to position [0, 0]
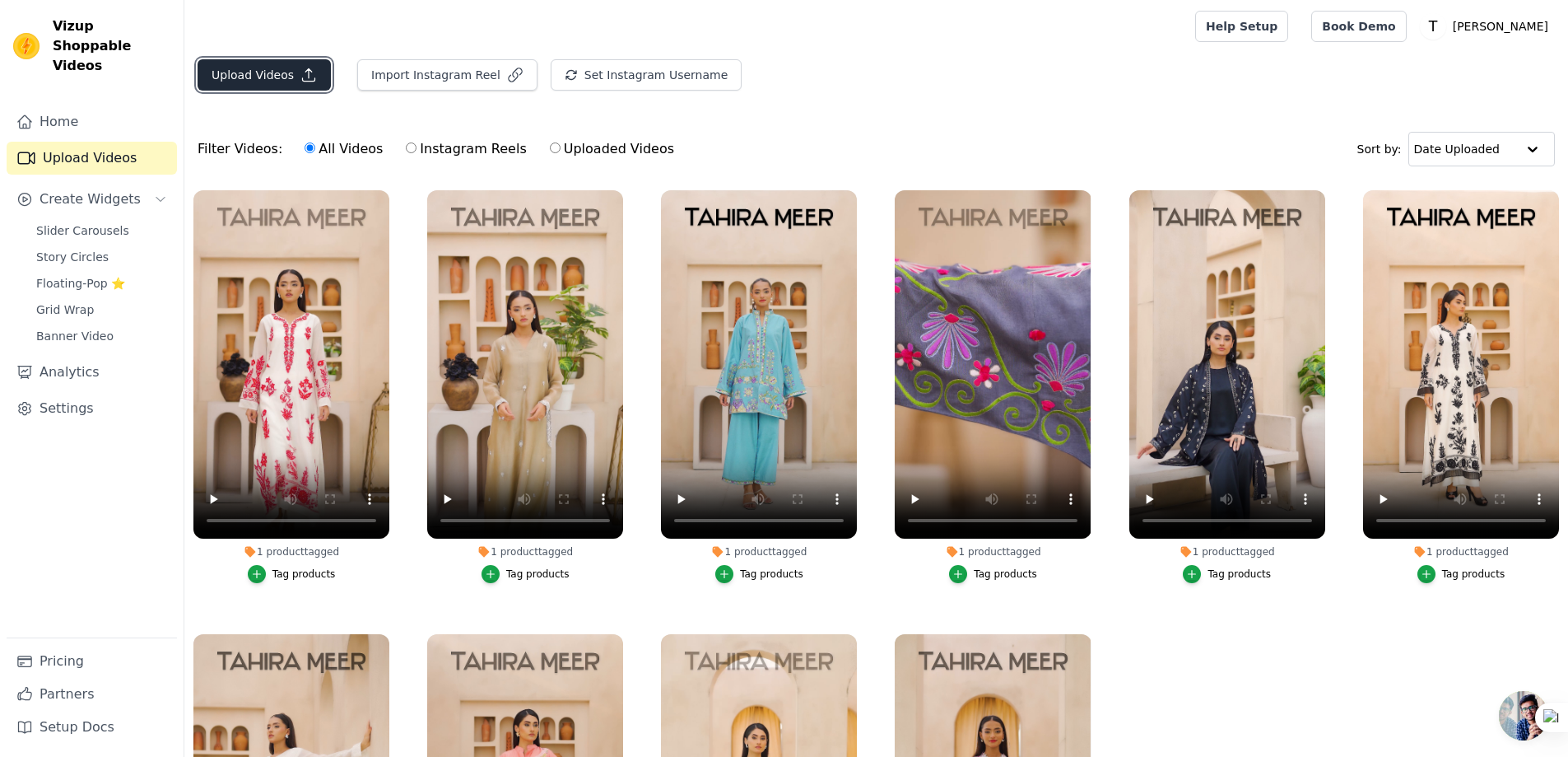
click at [239, 68] on button "Upload Videos" at bounding box center [263, 74] width 133 height 31
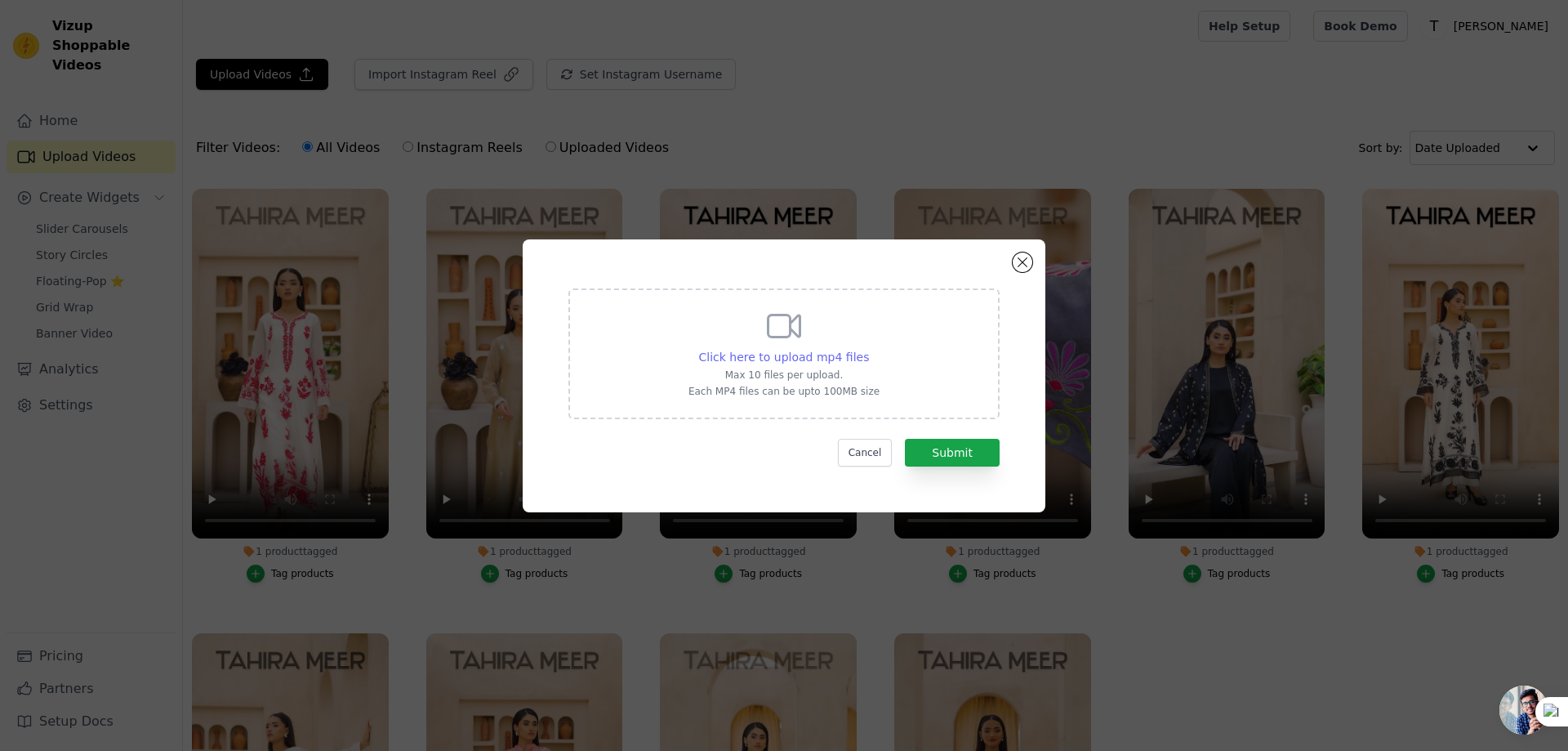
click at [792, 352] on span "Click here to upload mp4 files" at bounding box center [784, 357] width 171 height 13
click at [868, 349] on input "Click here to upload mp4 files Max 10 files per upload. Each MP4 files can be u…" at bounding box center [868, 348] width 1 height 1
type input "C:\fakepath\[PERSON_NAME] 10.mp4"
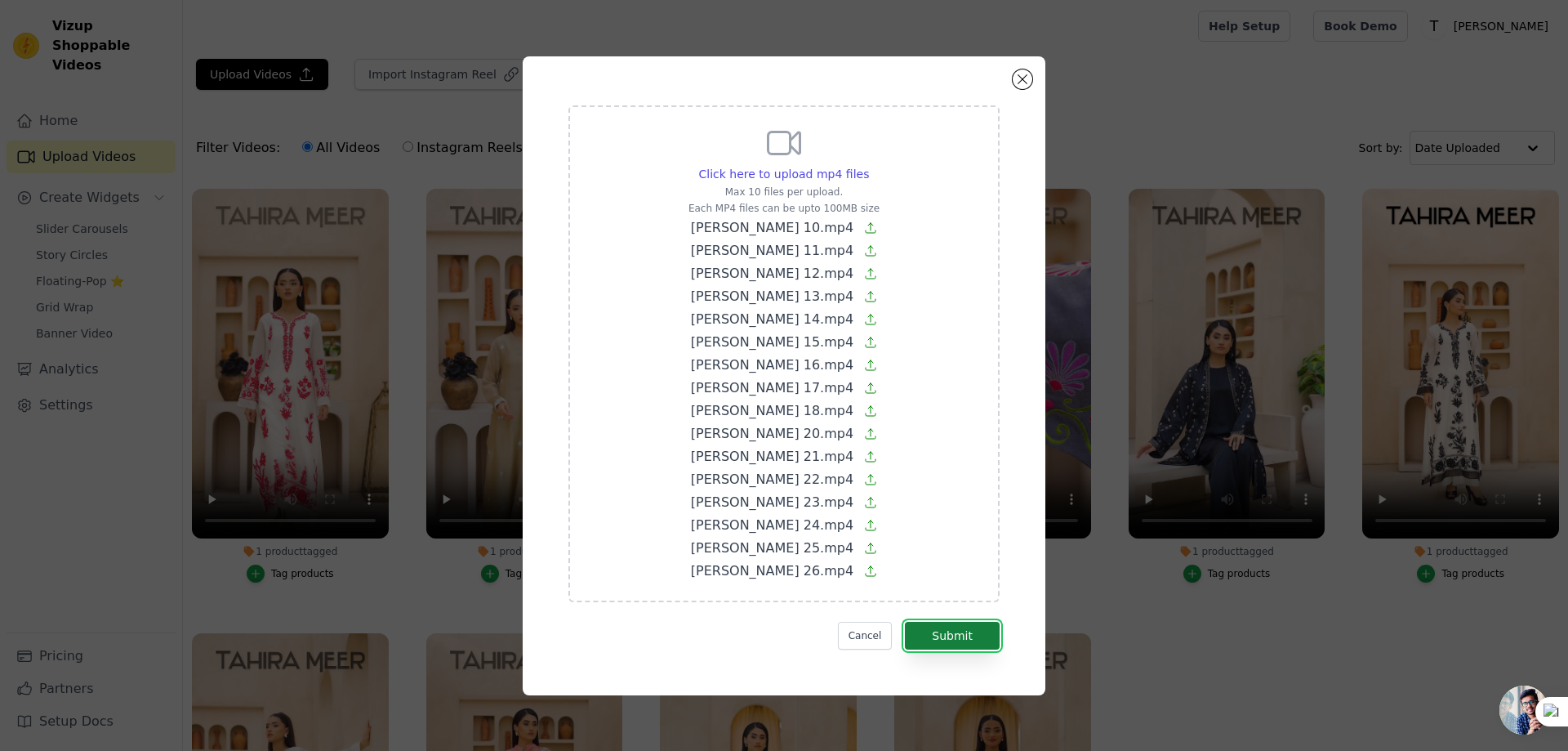
click at [953, 631] on button "Submit" at bounding box center [952, 635] width 95 height 27
click at [868, 639] on button "Cancel" at bounding box center [865, 635] width 55 height 27
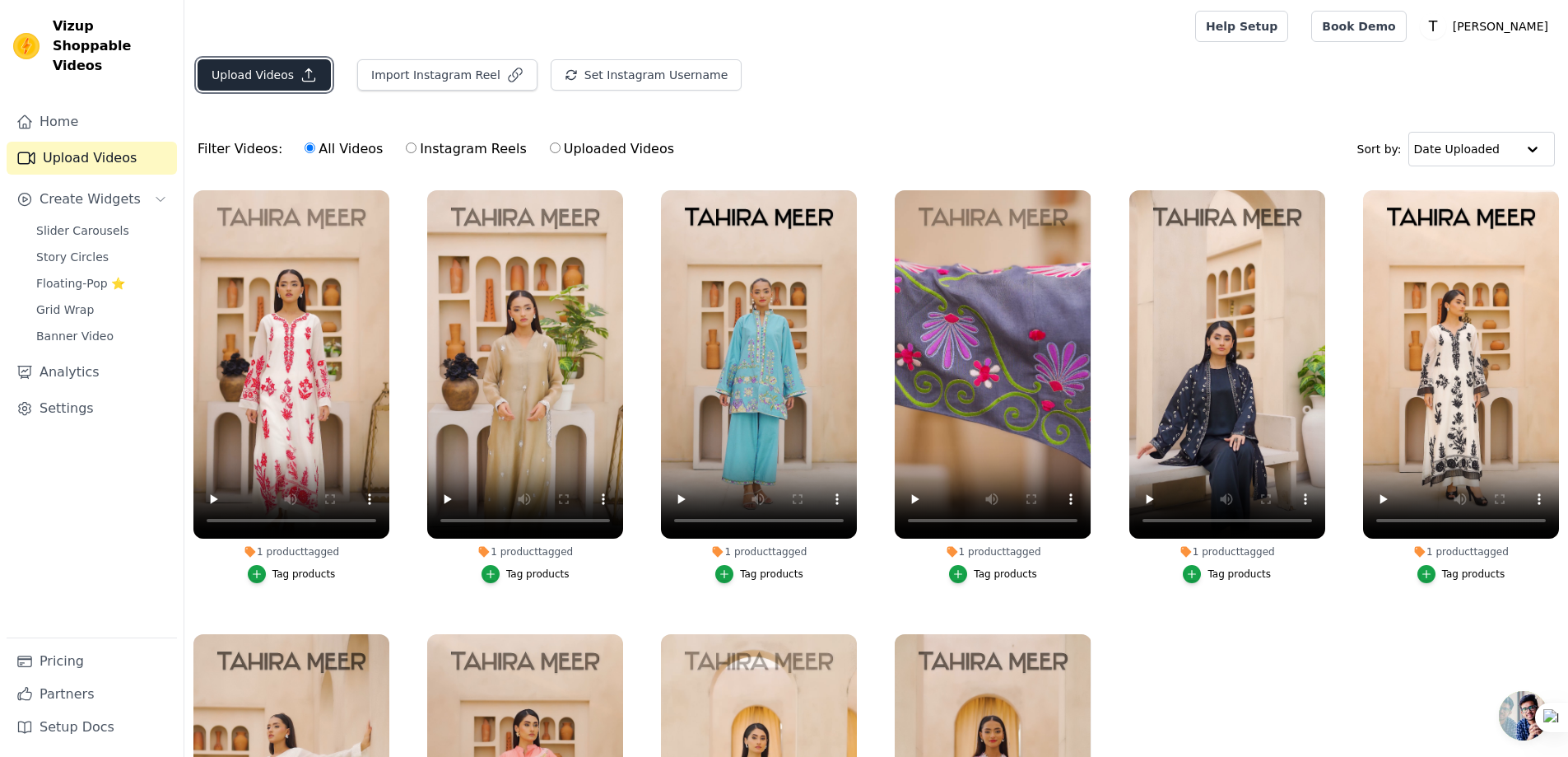
click at [270, 62] on button "Upload Videos" at bounding box center [263, 74] width 133 height 31
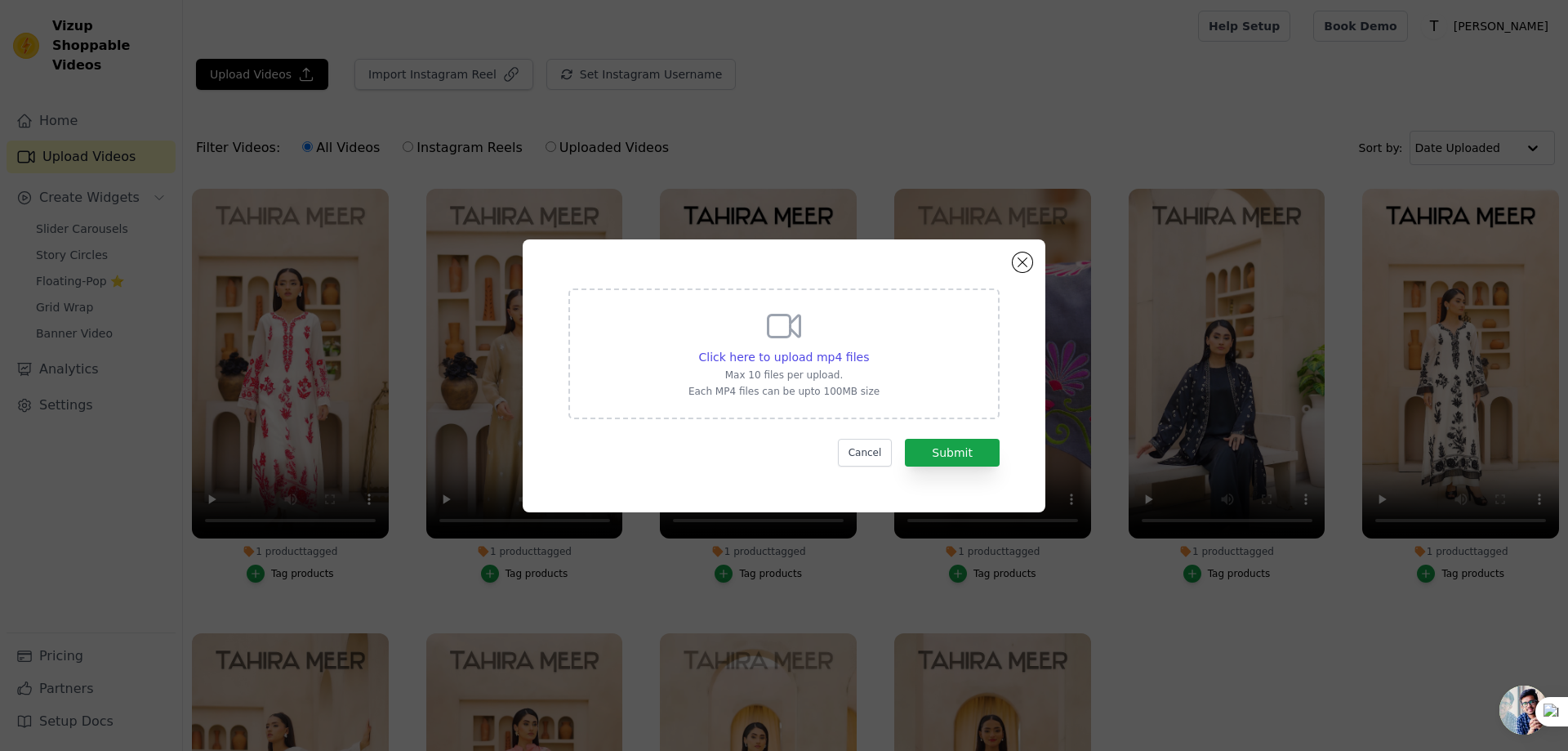
click at [764, 346] on div "Click here to upload mp4 files Max 10 files per upload. Each MP4 files can be u…" at bounding box center [784, 352] width 191 height 91
click at [868, 348] on input "Click here to upload mp4 files Max 10 files per upload. Each MP4 files can be u…" at bounding box center [868, 348] width 1 height 1
type input "C:\fakepath\[PERSON_NAME] 10.mp4"
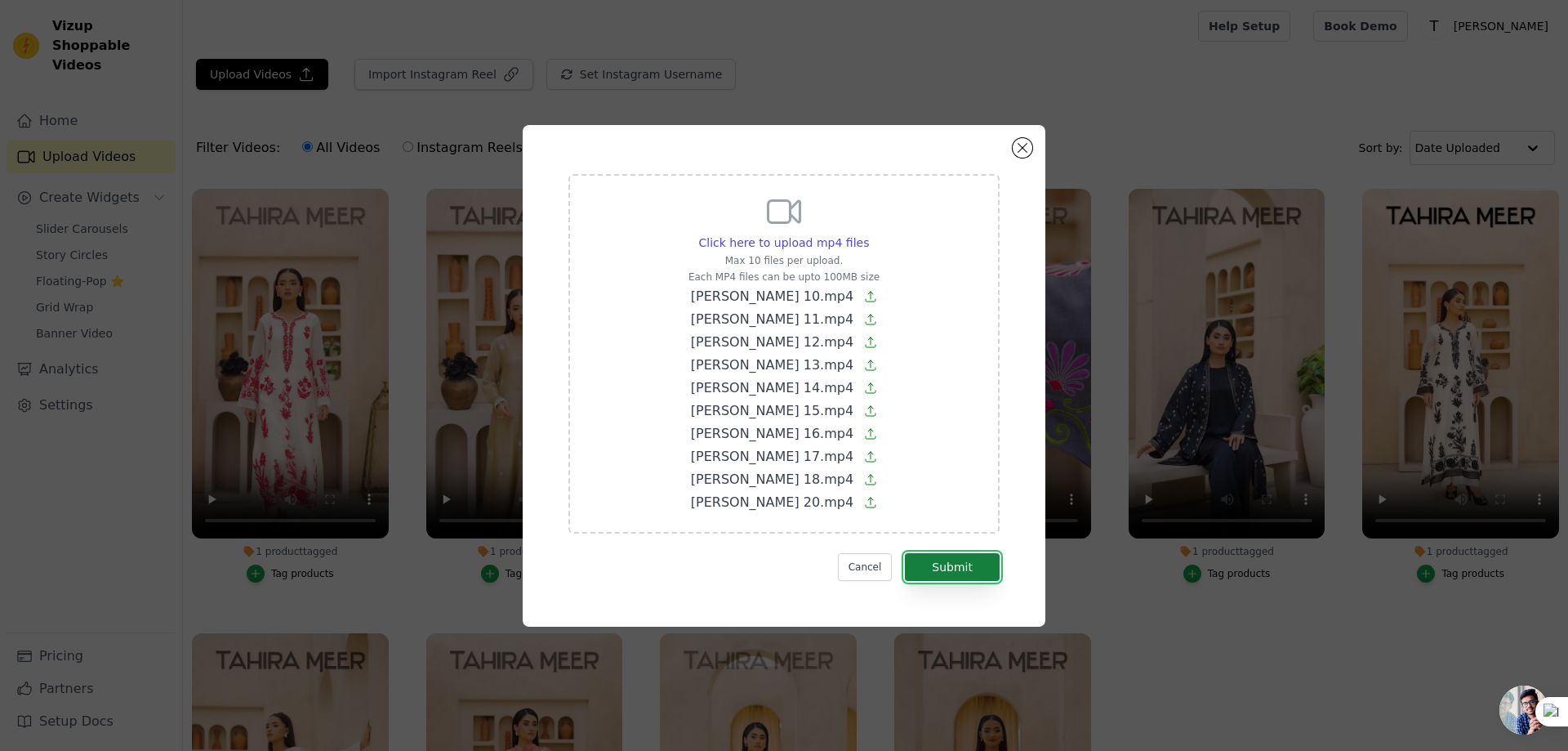
click at [965, 557] on button "Submit" at bounding box center [952, 566] width 95 height 27
